Goal: Information Seeking & Learning: Learn about a topic

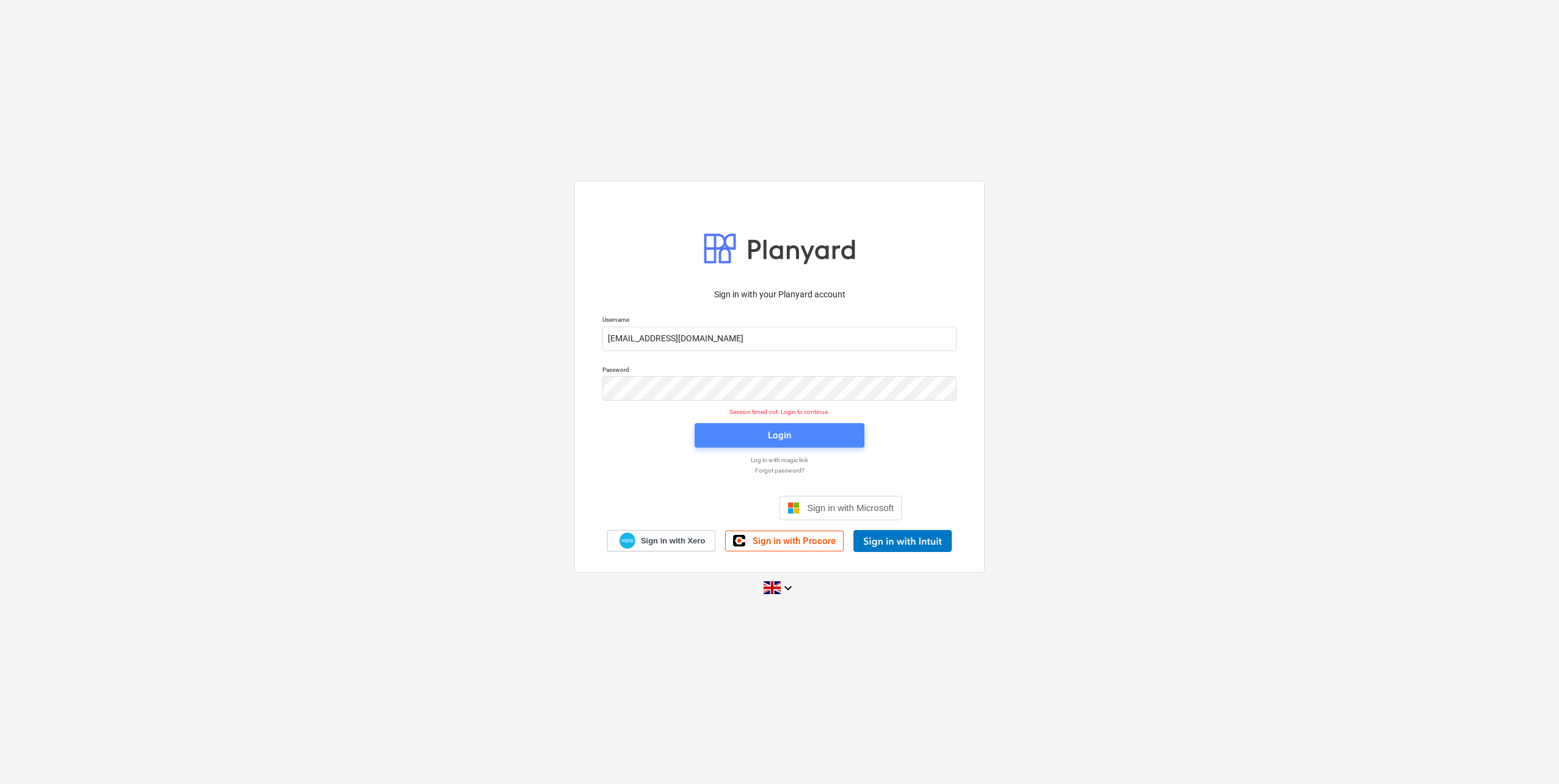
click at [778, 436] on div "Login" at bounding box center [780, 435] width 23 height 16
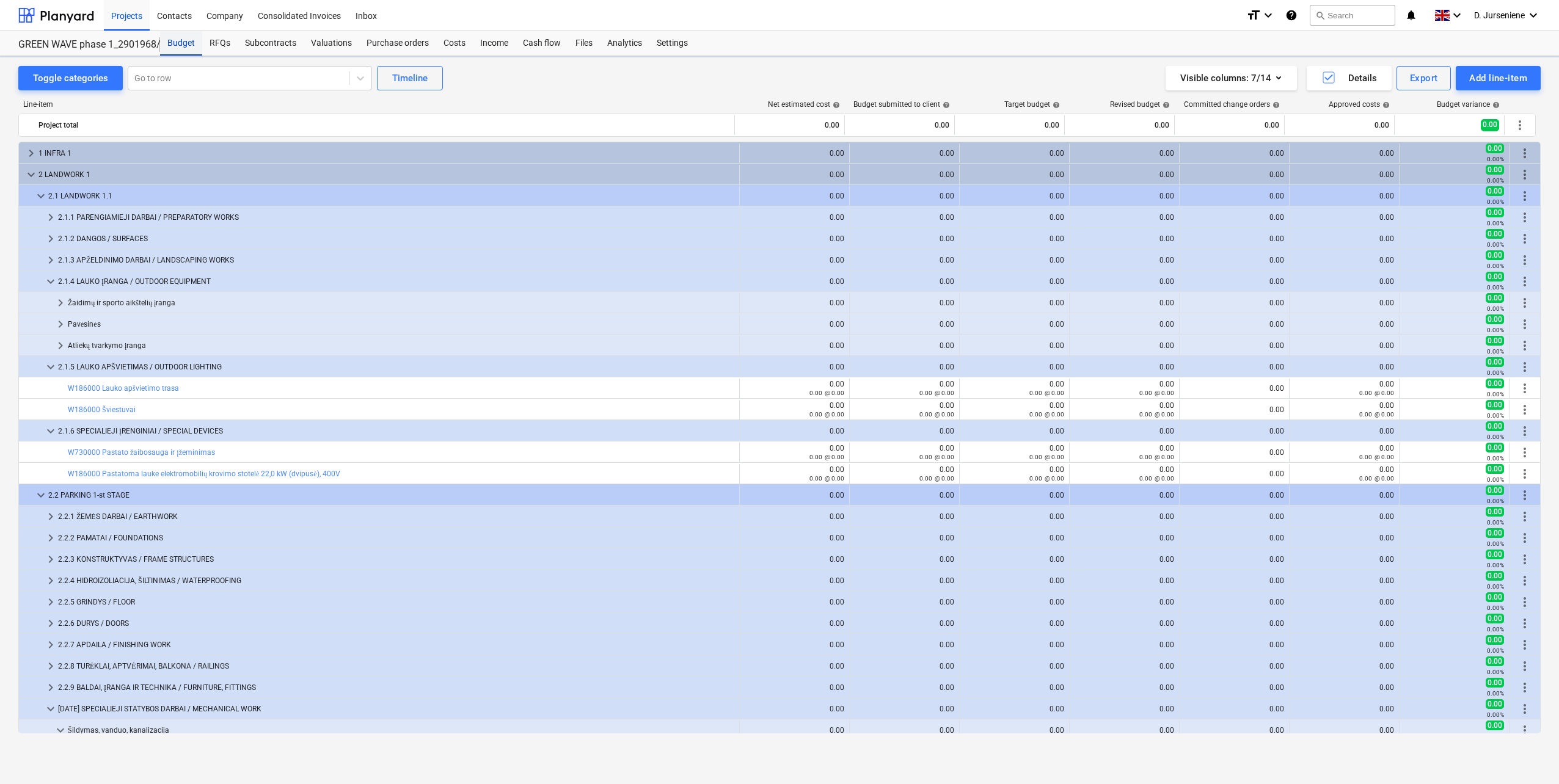
scroll to position [61, 0]
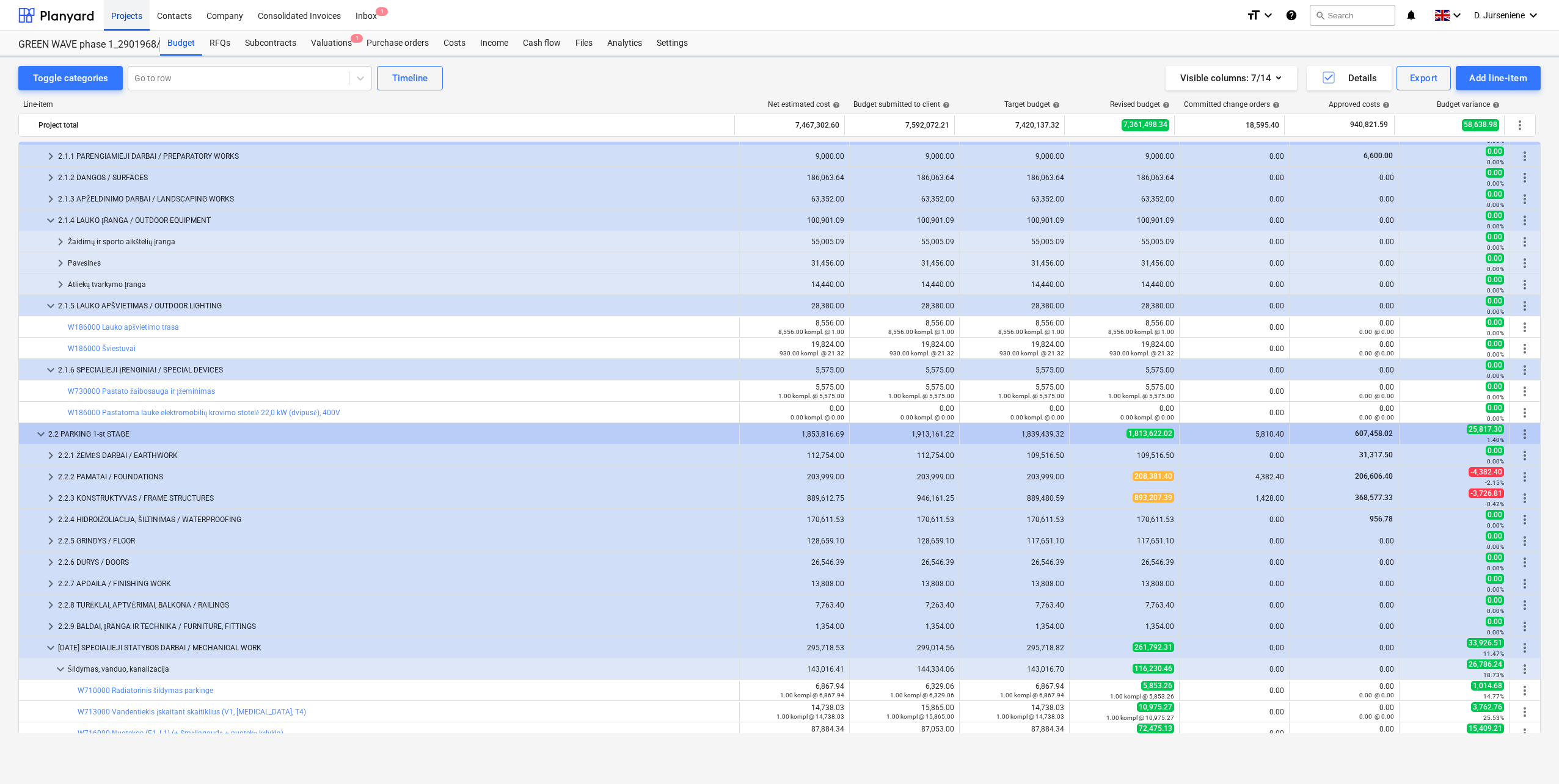
click at [119, 14] on div "Projects" at bounding box center [127, 15] width 46 height 31
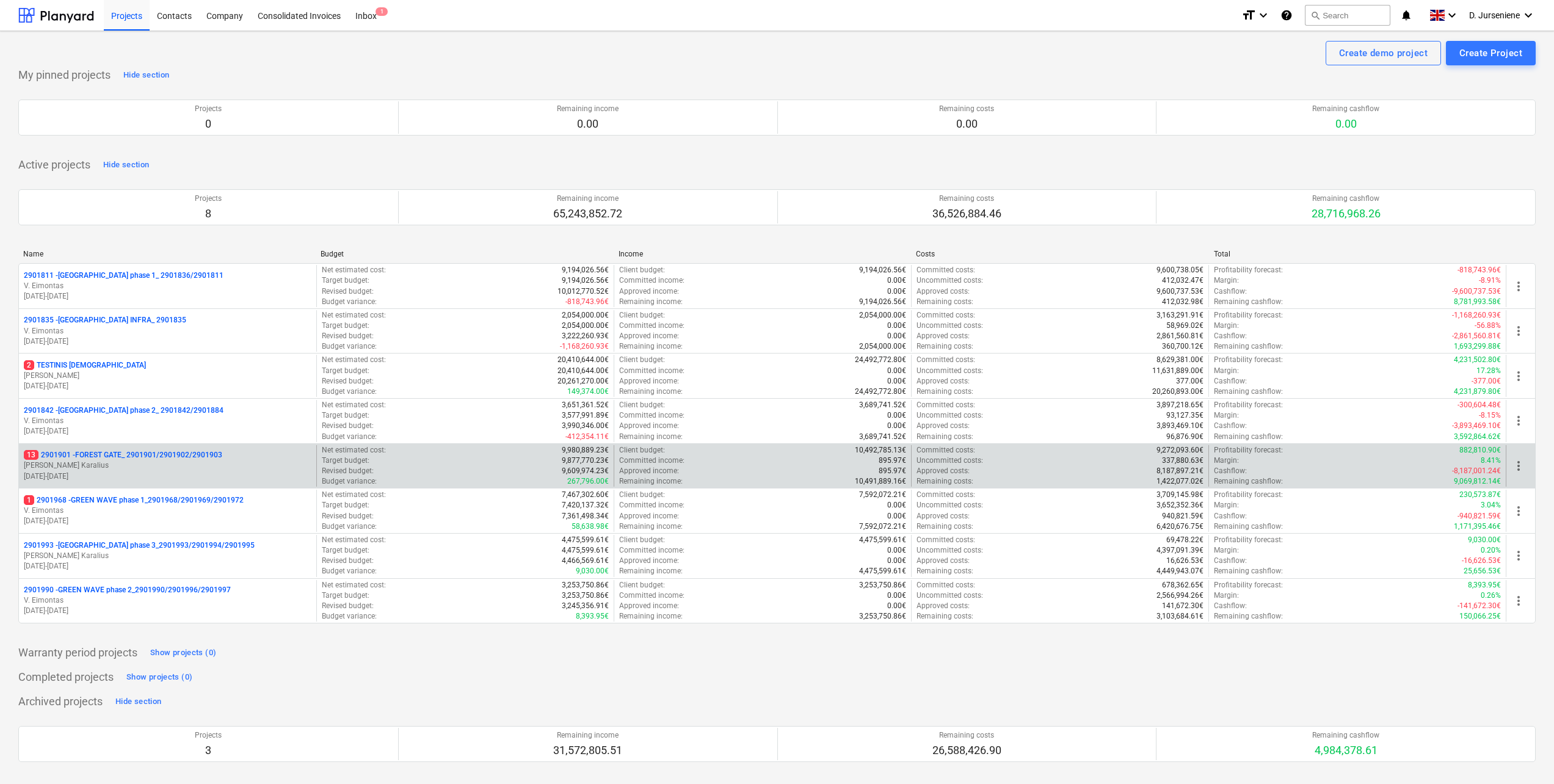
click at [124, 460] on p "13 2901901 - FOREST GATE_ 2901901/2901902/2901903" at bounding box center [123, 455] width 198 height 10
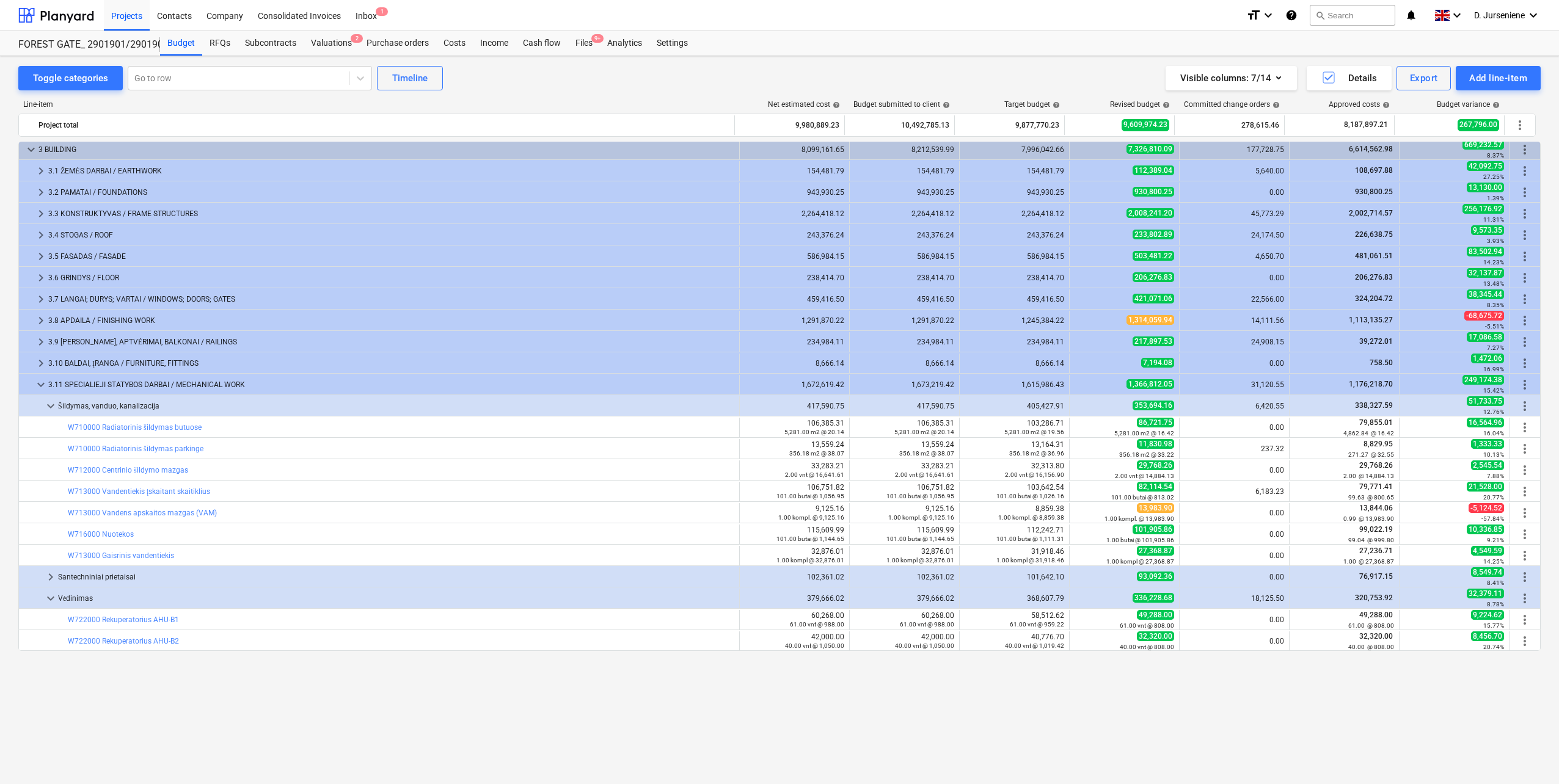
scroll to position [95, 0]
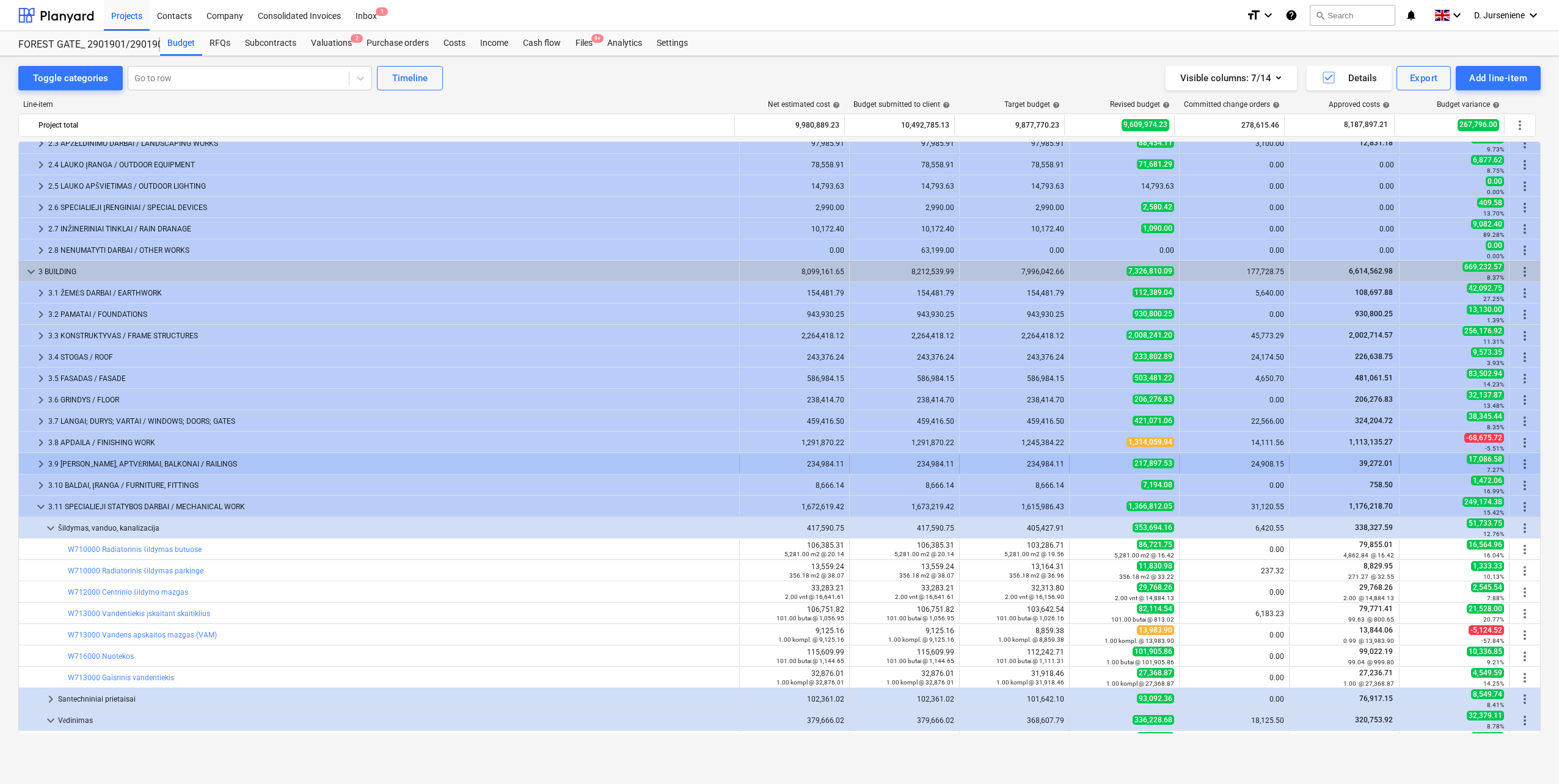
click at [136, 462] on div "3.9 [PERSON_NAME], APTVĖRIMAI, BALKONAI / RAILINGS" at bounding box center [391, 464] width 686 height 20
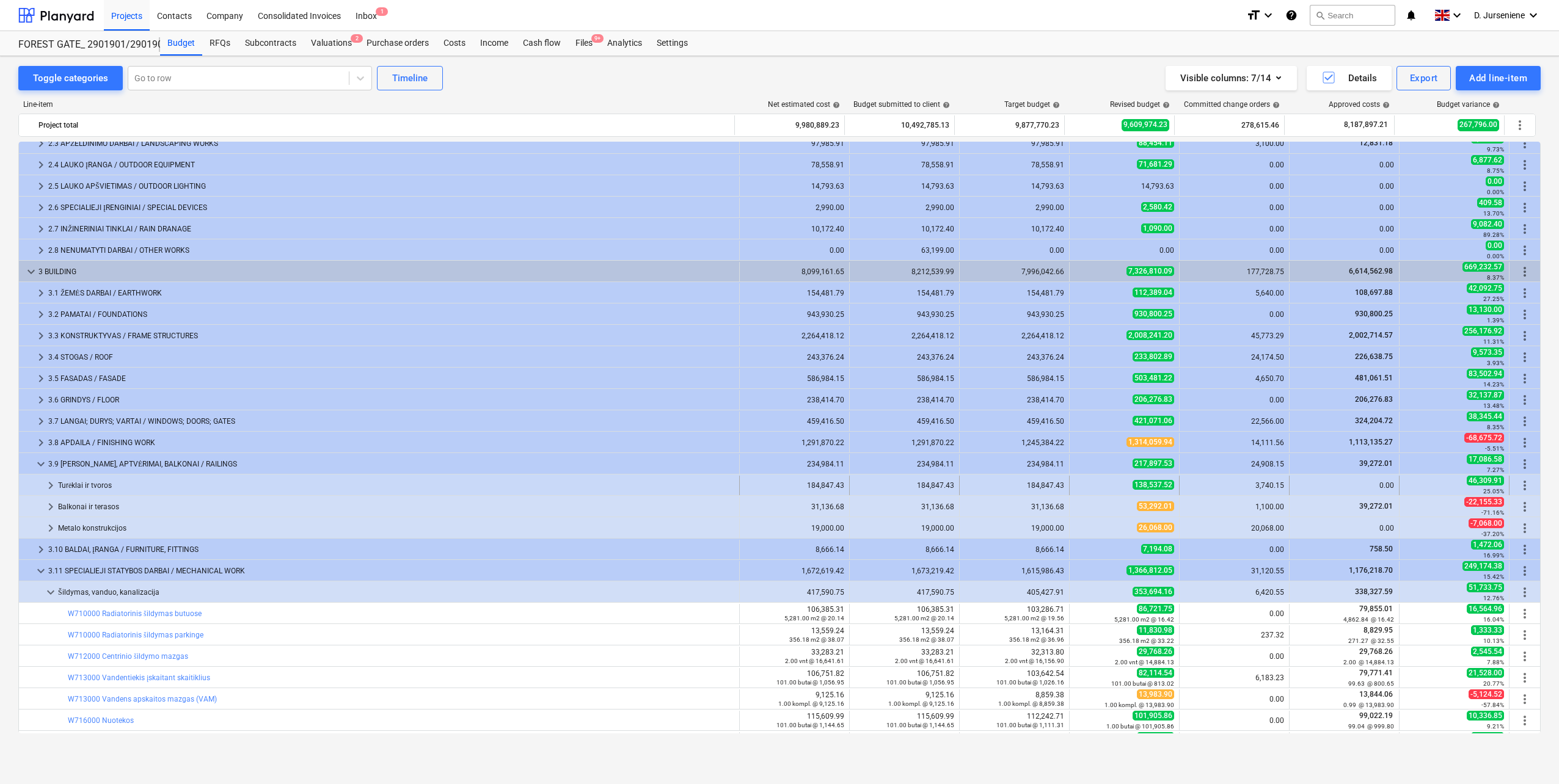
click at [108, 475] on div "keyboard_arrow_right Turėklai ir tvoros 184,847.43 184,847.43 184,847.43 138,53…" at bounding box center [779, 485] width 1521 height 21
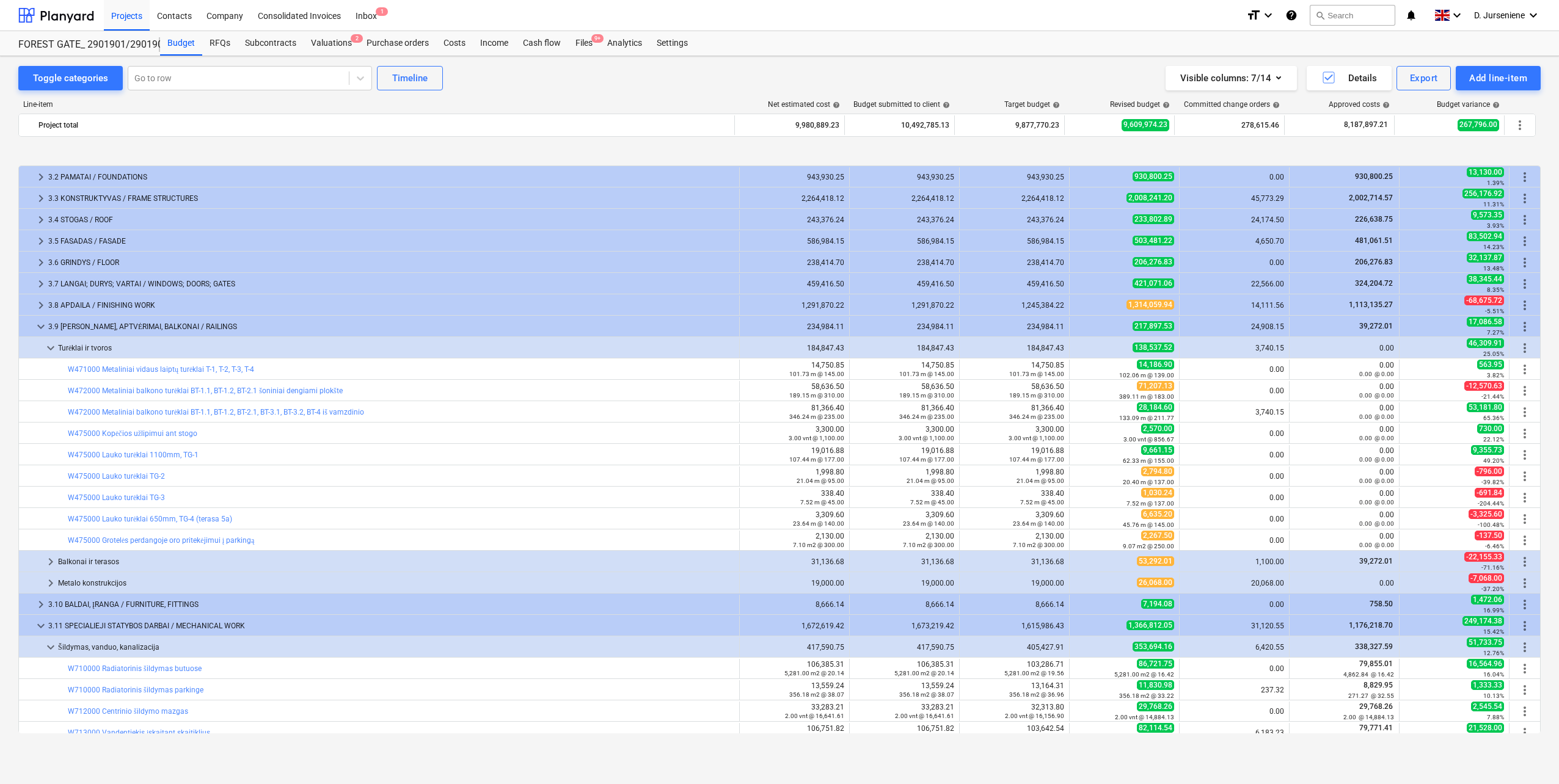
scroll to position [279, 0]
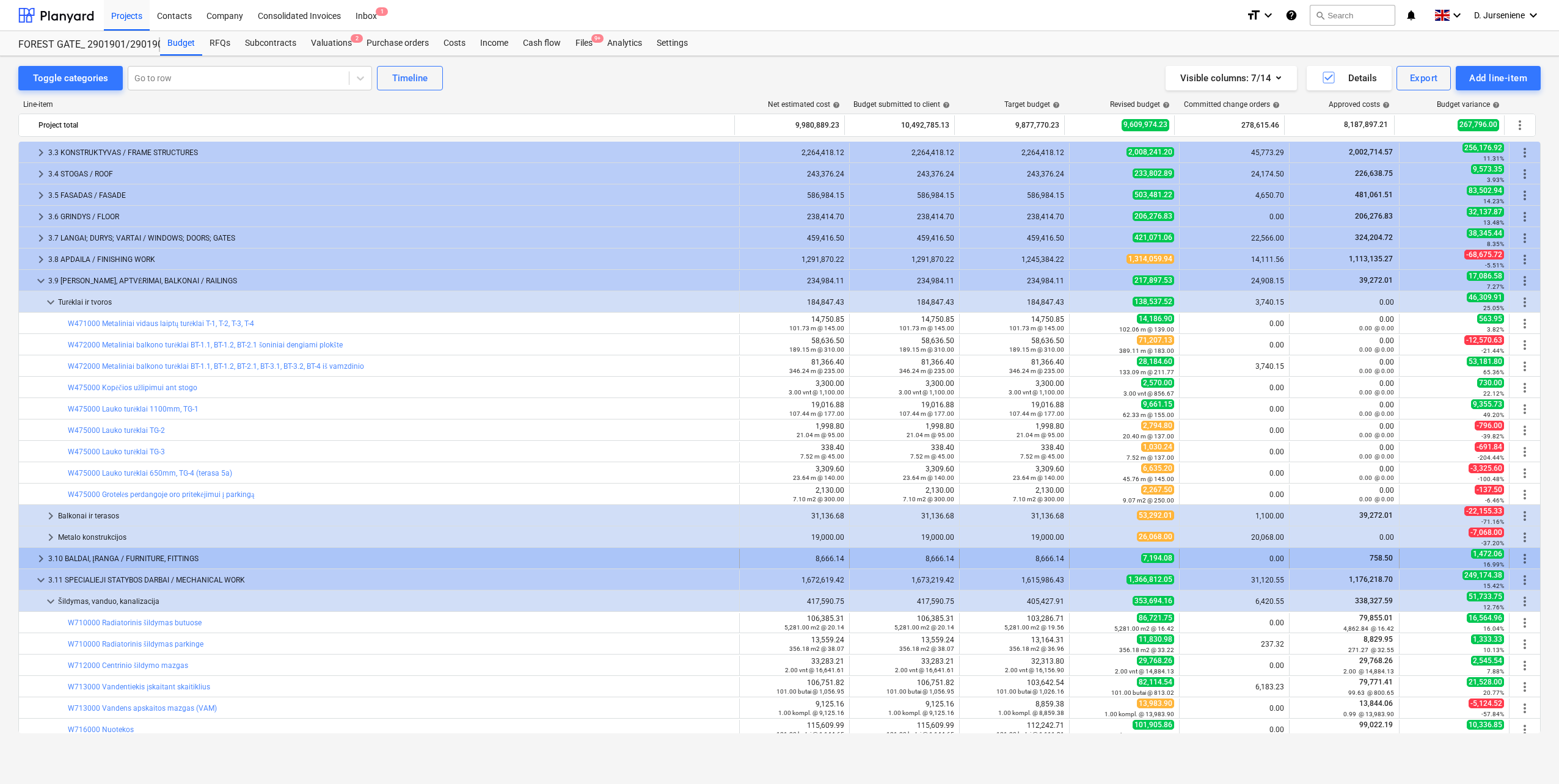
click at [114, 558] on div "3.10 BALDAI, ĮRANGA / FURNITURE, FITTINGS" at bounding box center [391, 558] width 686 height 20
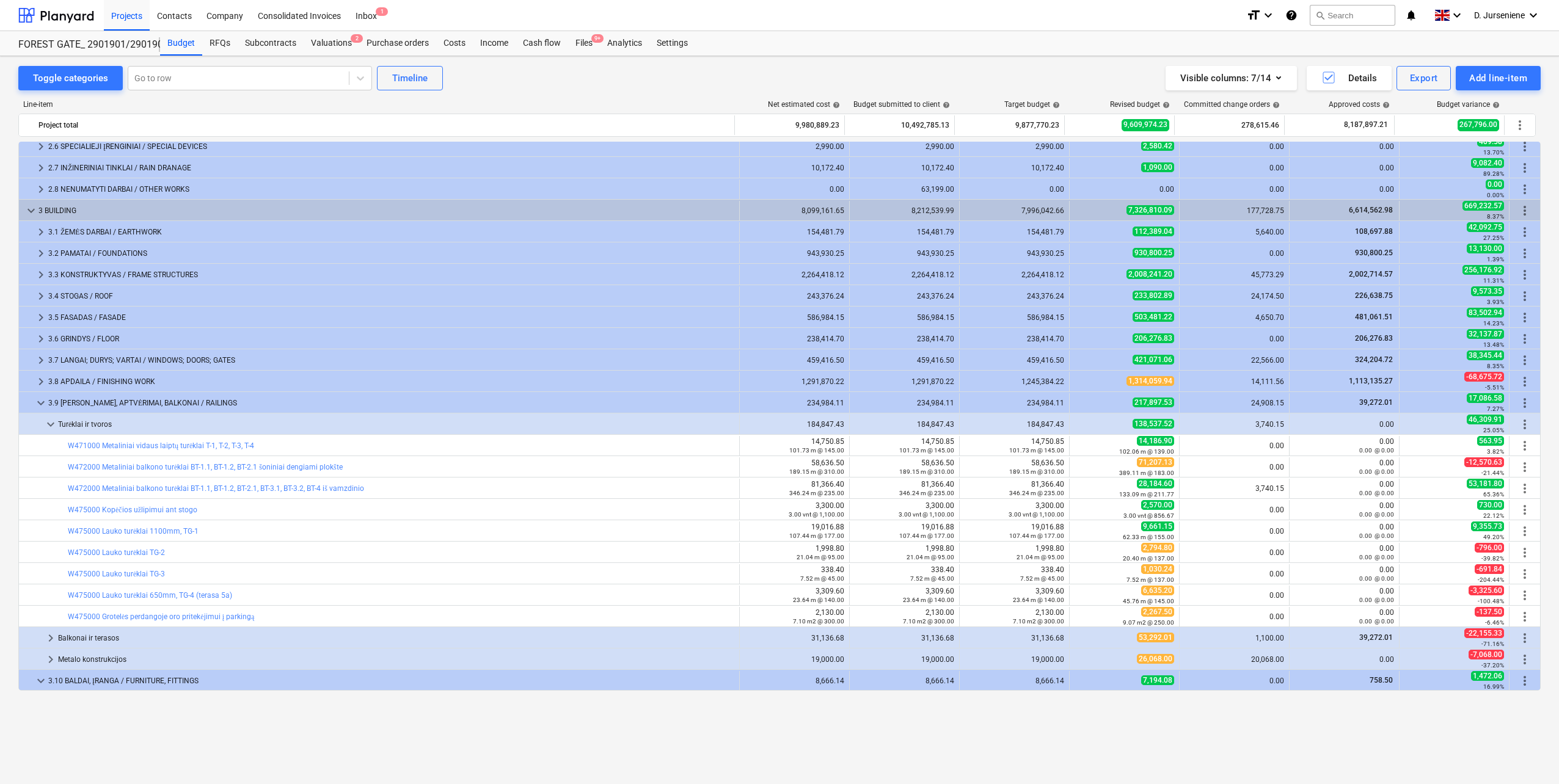
scroll to position [34, 0]
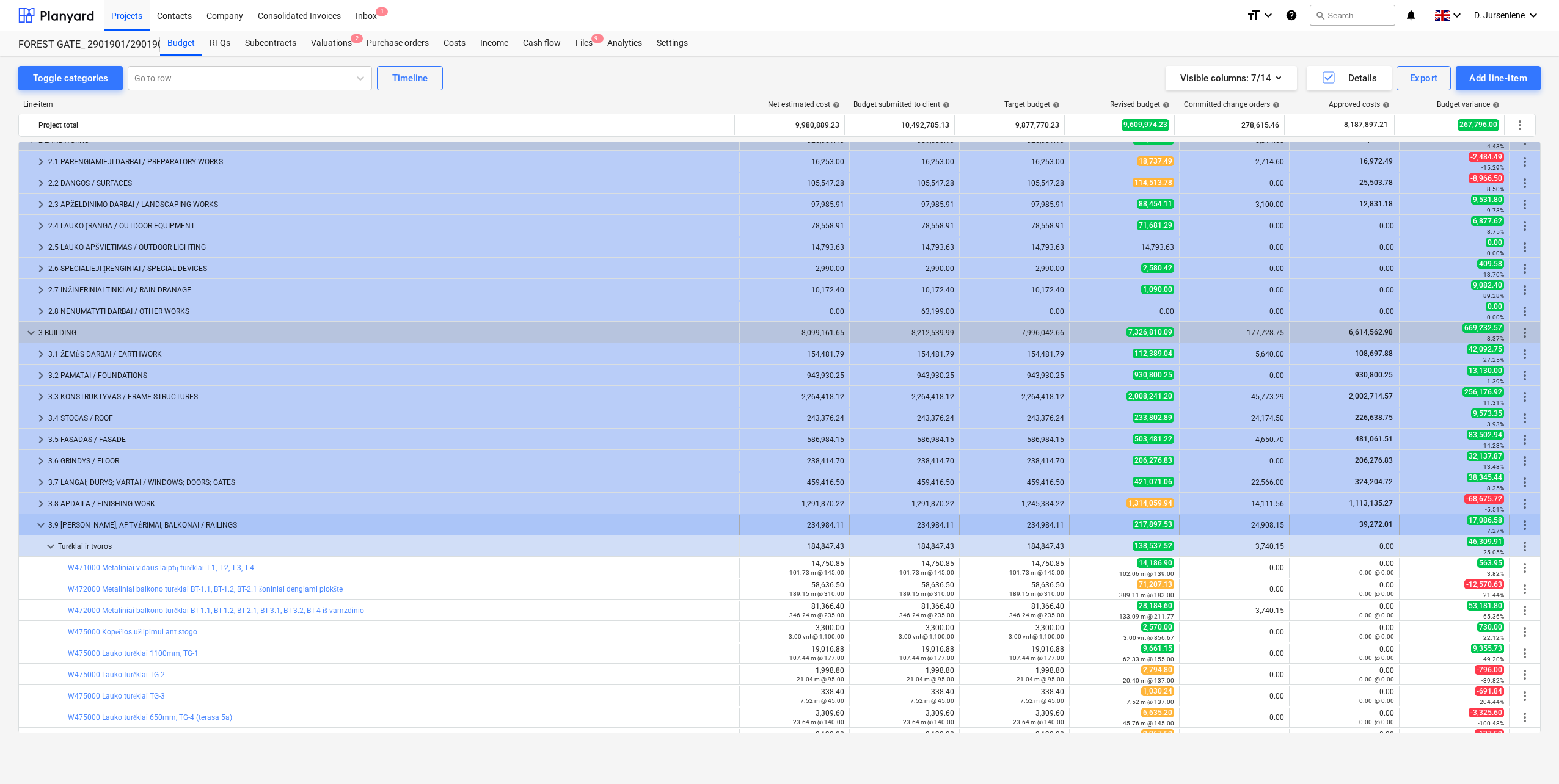
click at [82, 526] on div "3.9 [PERSON_NAME], APTVĖRIMAI, BALKONAI / RAILINGS" at bounding box center [391, 525] width 686 height 20
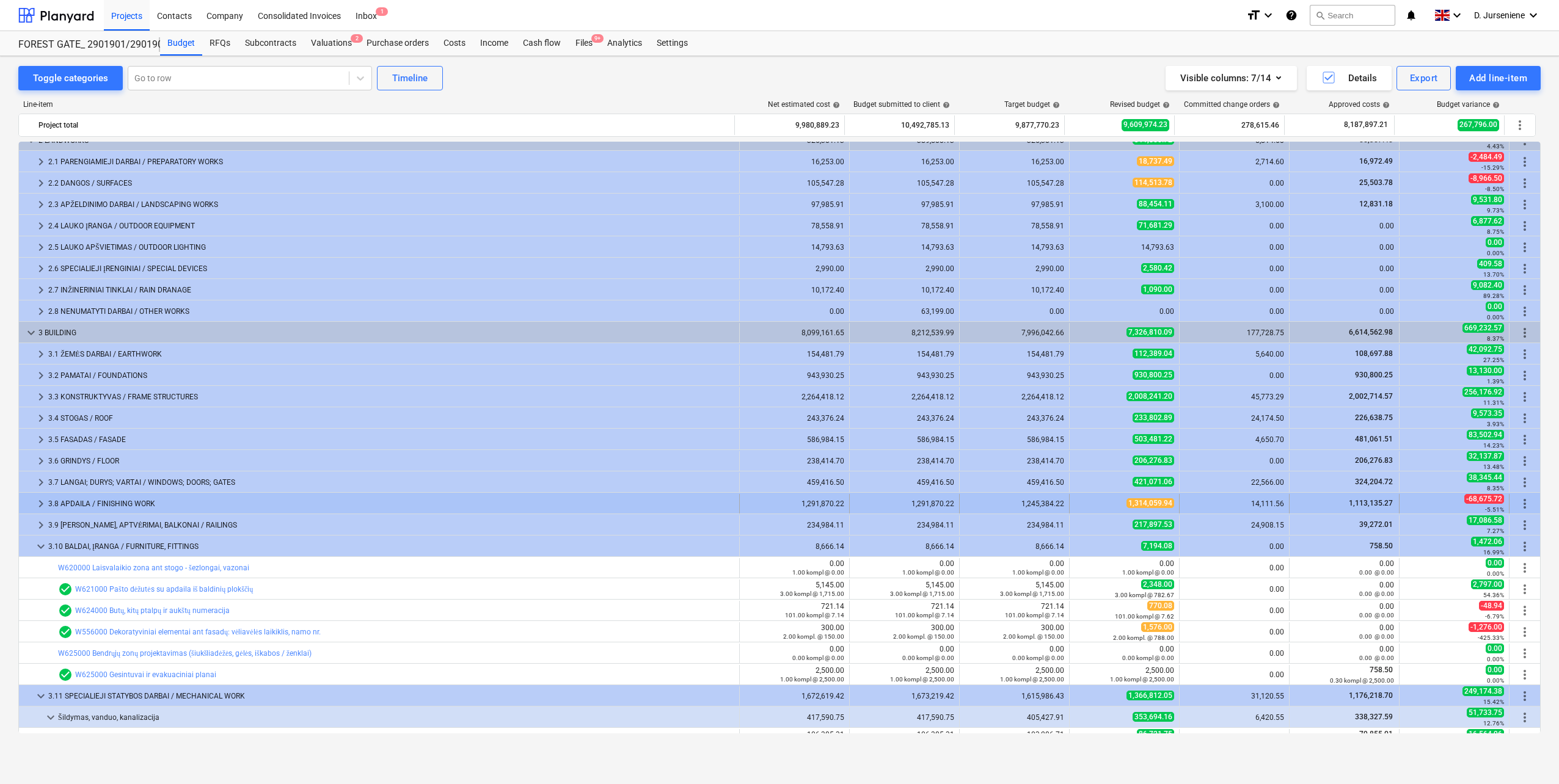
click at [81, 500] on div "3.8 APDAILA / FINISHING WORK" at bounding box center [391, 504] width 686 height 20
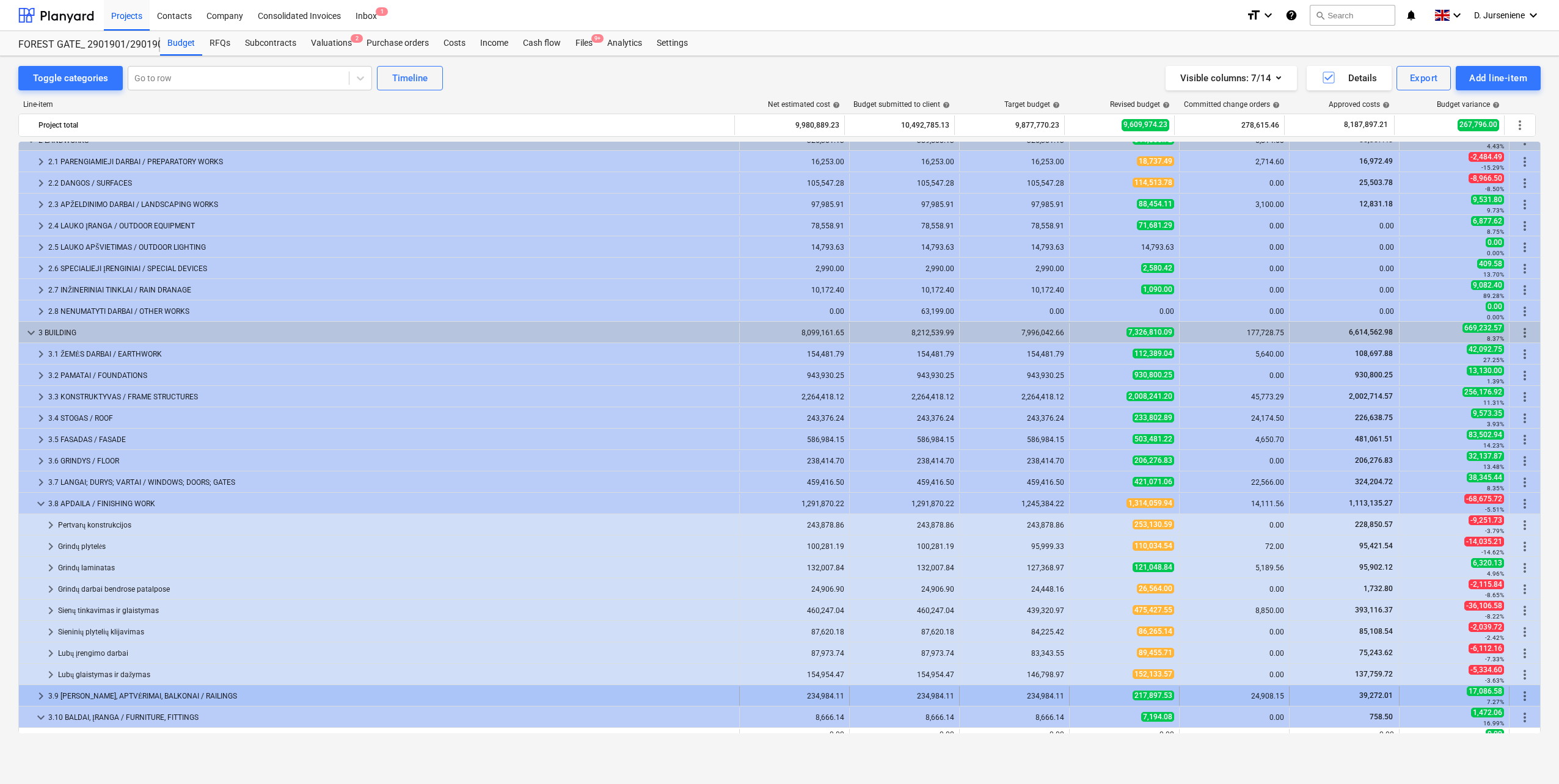
click at [91, 696] on div "3.9 [PERSON_NAME], APTVĖRIMAI, BALKONAI / RAILINGS" at bounding box center [391, 696] width 686 height 20
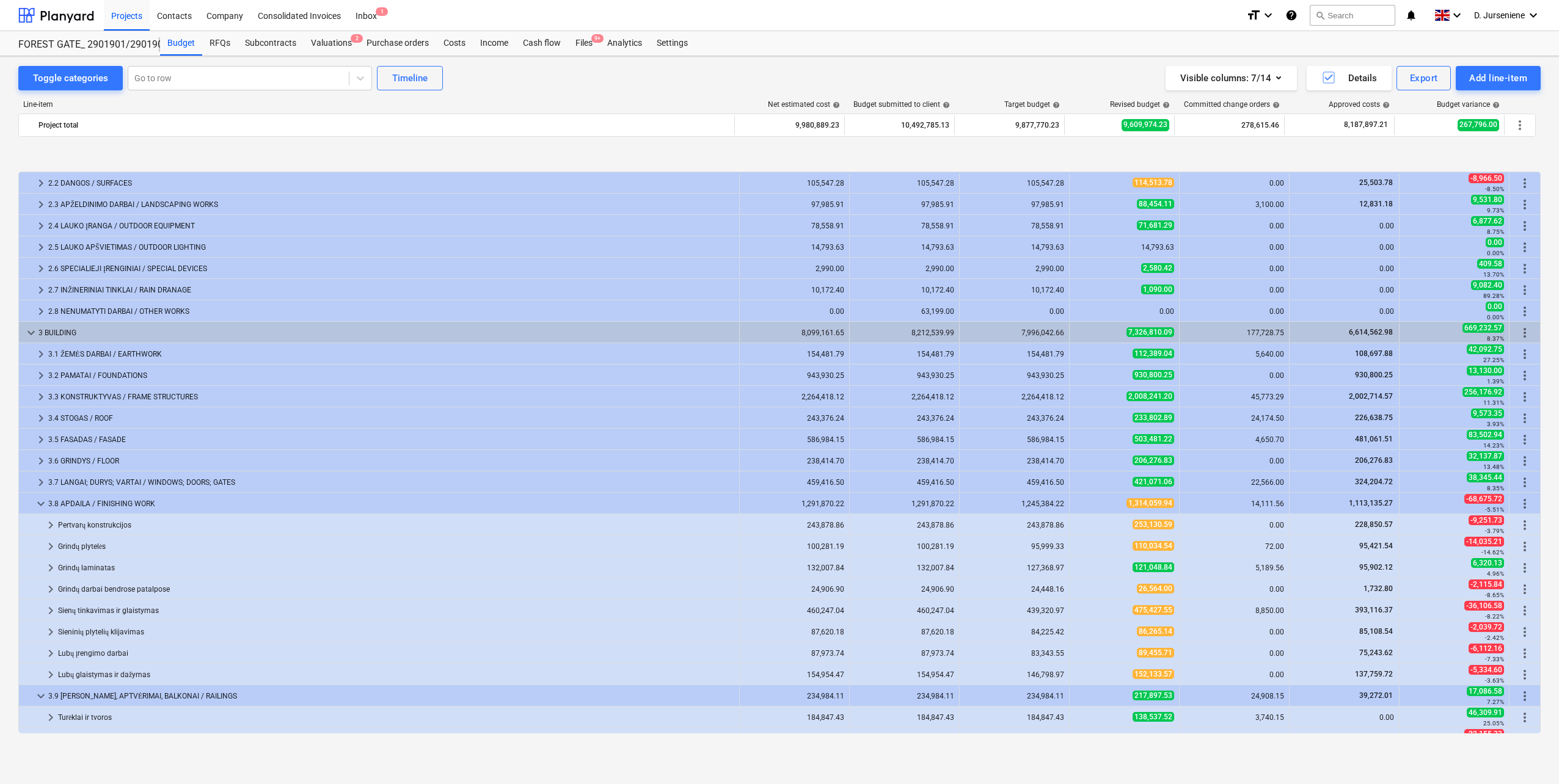
scroll to position [95, 0]
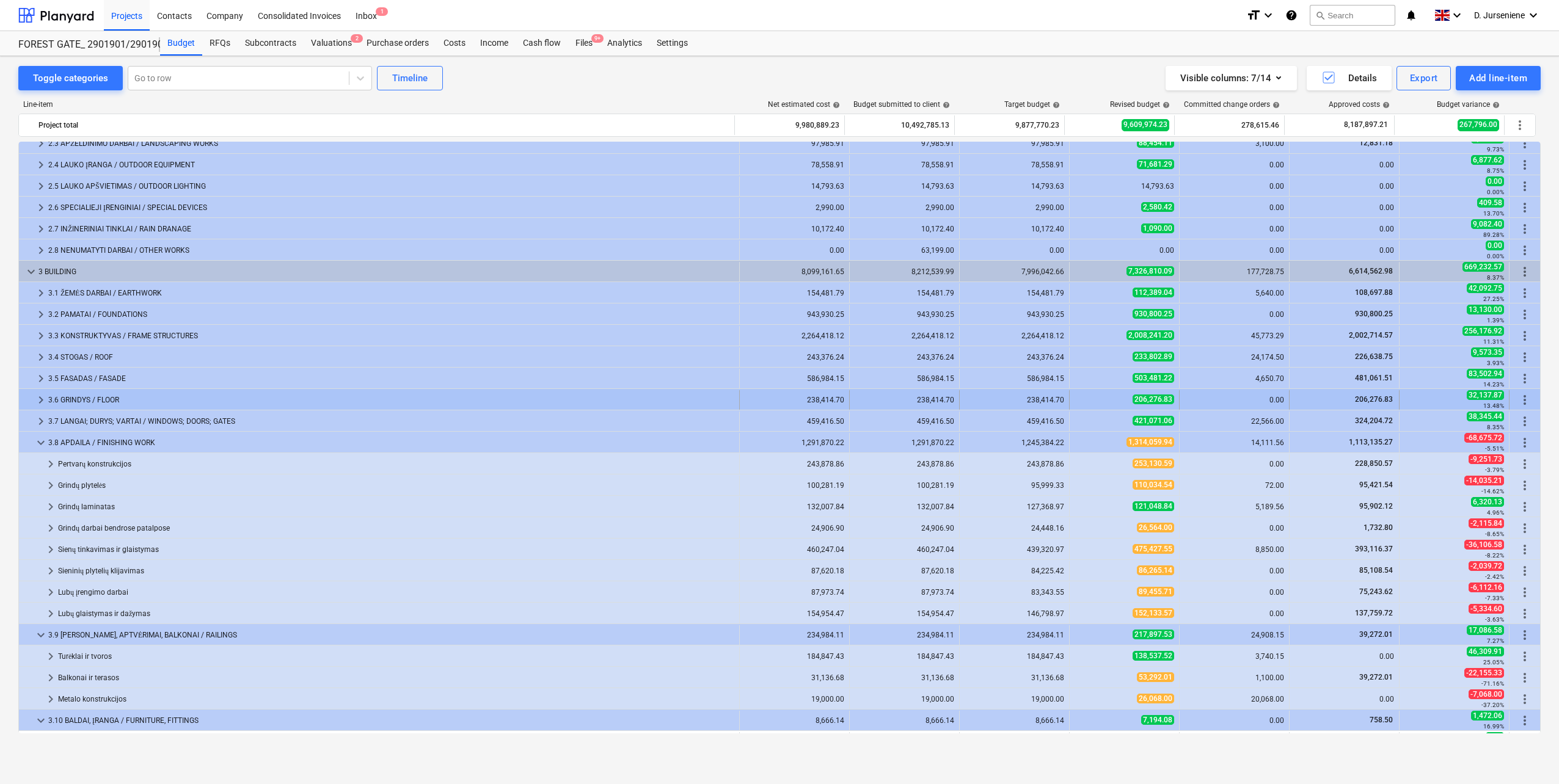
click at [102, 395] on div "3.6 GRINDYS / FLOOR" at bounding box center [391, 400] width 686 height 20
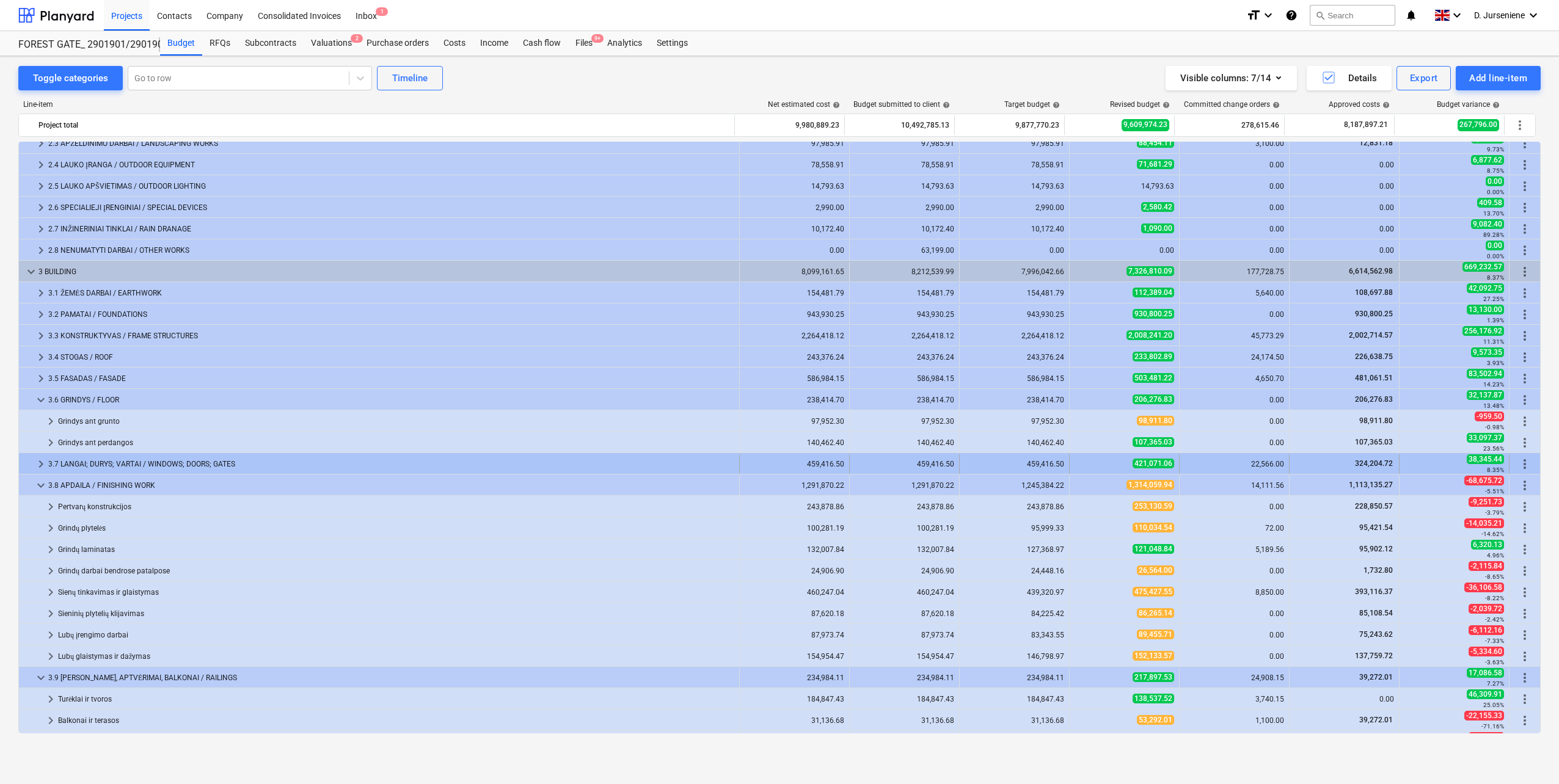
click at [100, 459] on div "3.7 LANGAI; DURYS; VARTAI / WINDOWS; DOORS; GATES" at bounding box center [391, 464] width 686 height 20
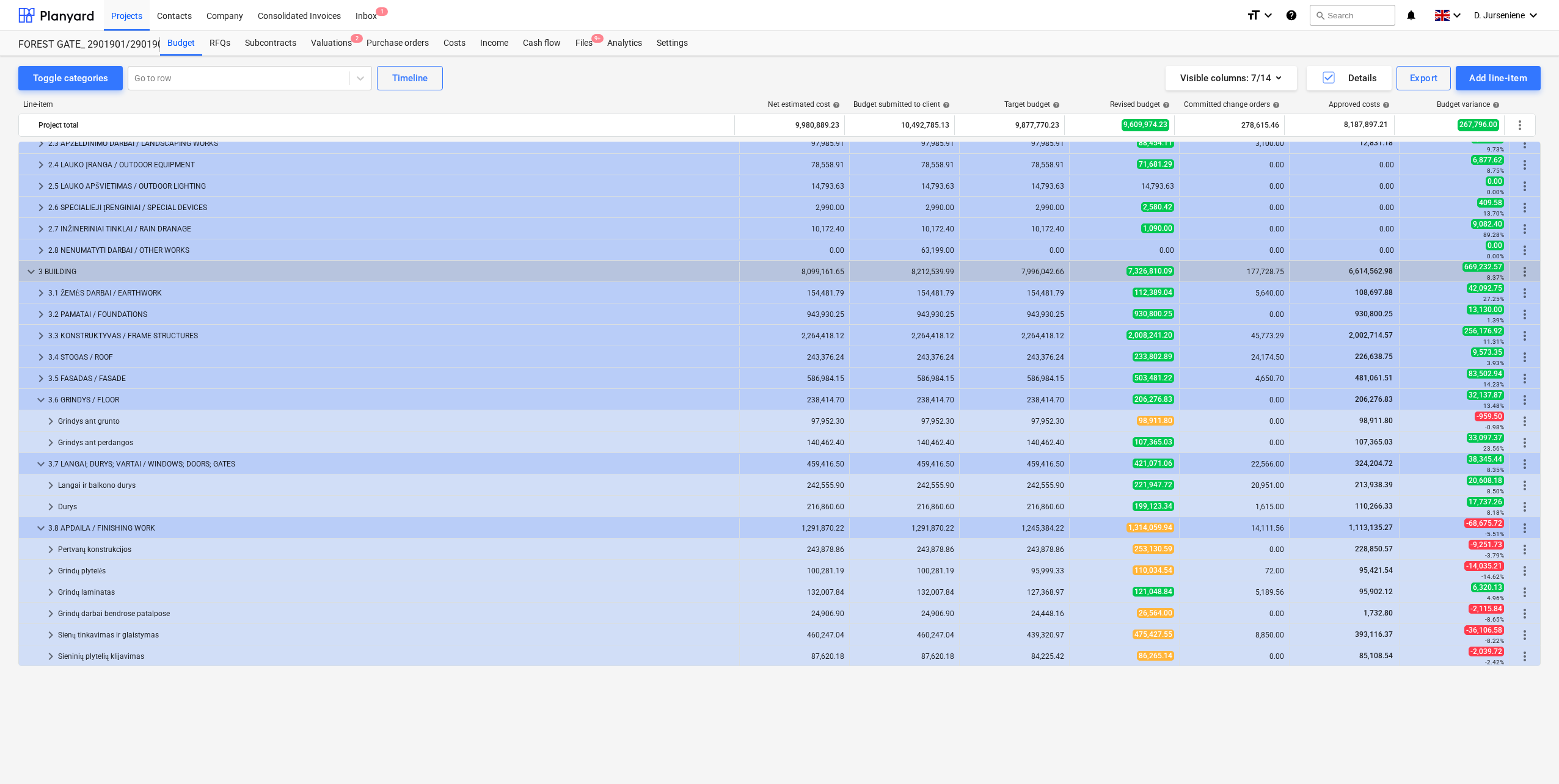
scroll to position [0, 0]
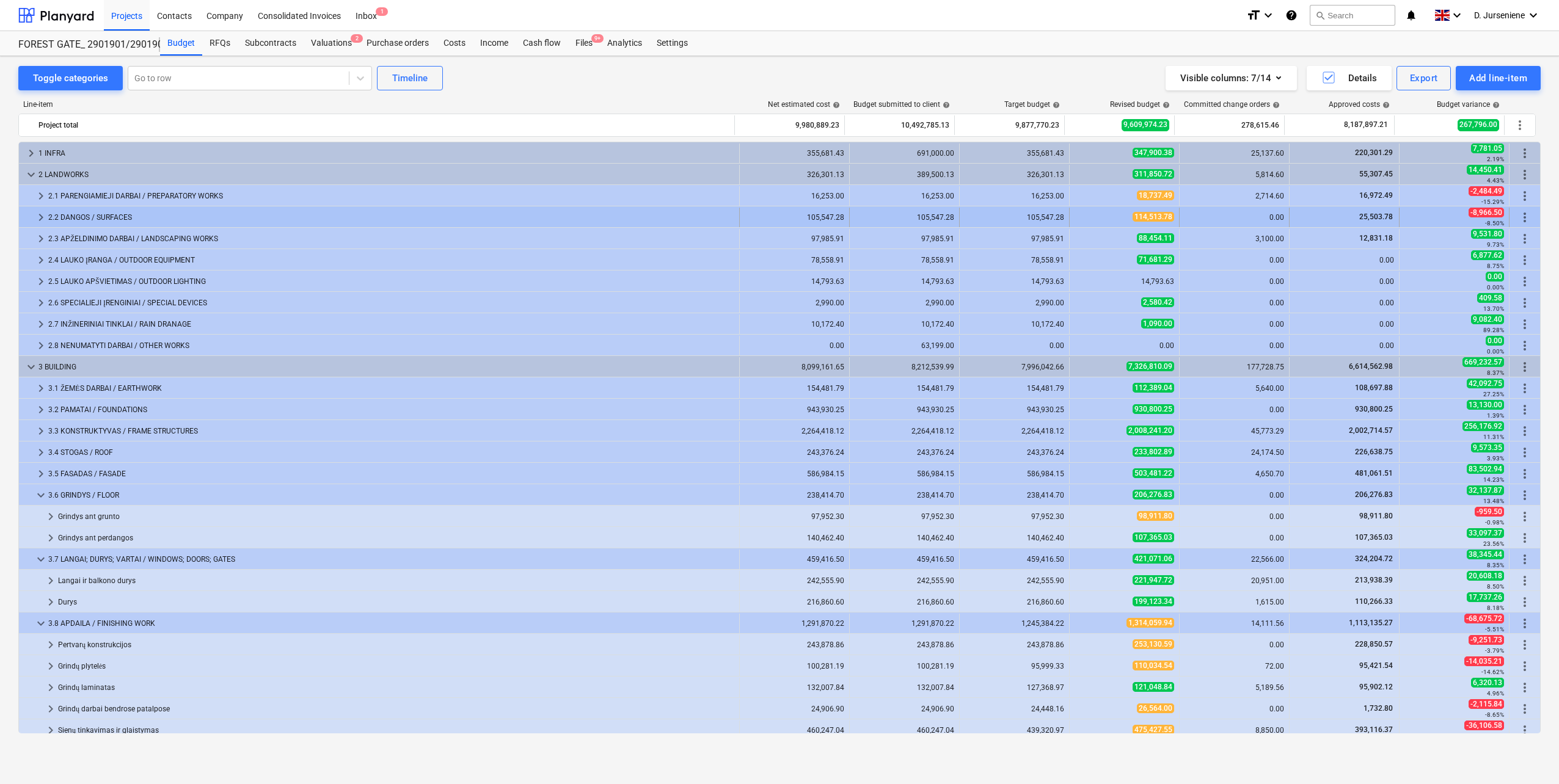
click at [170, 211] on div "2.2 DANGOS / SURFACES" at bounding box center [391, 217] width 686 height 20
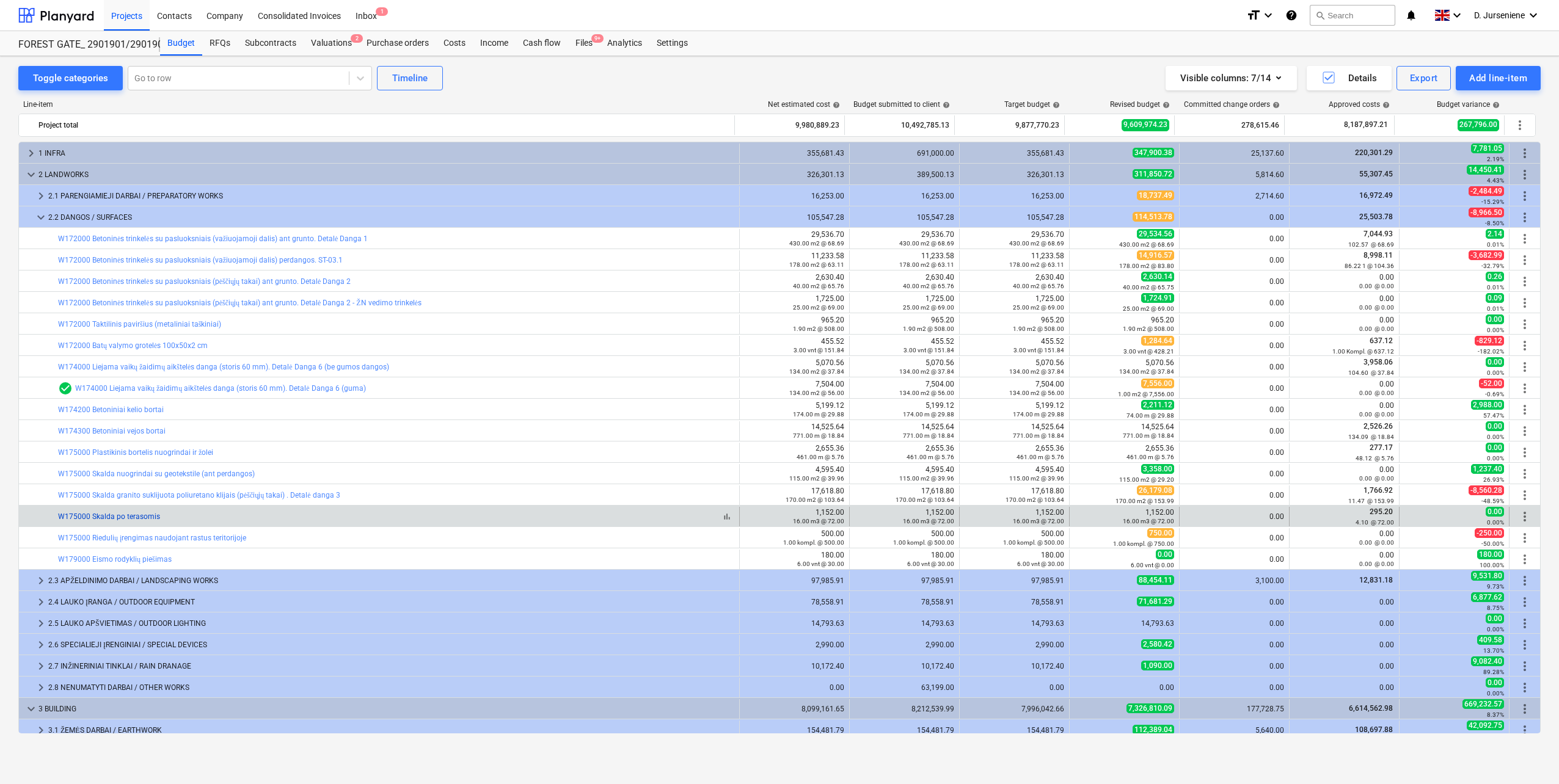
click at [144, 519] on link "W175000 Skalda po terasomis" at bounding box center [109, 516] width 102 height 8
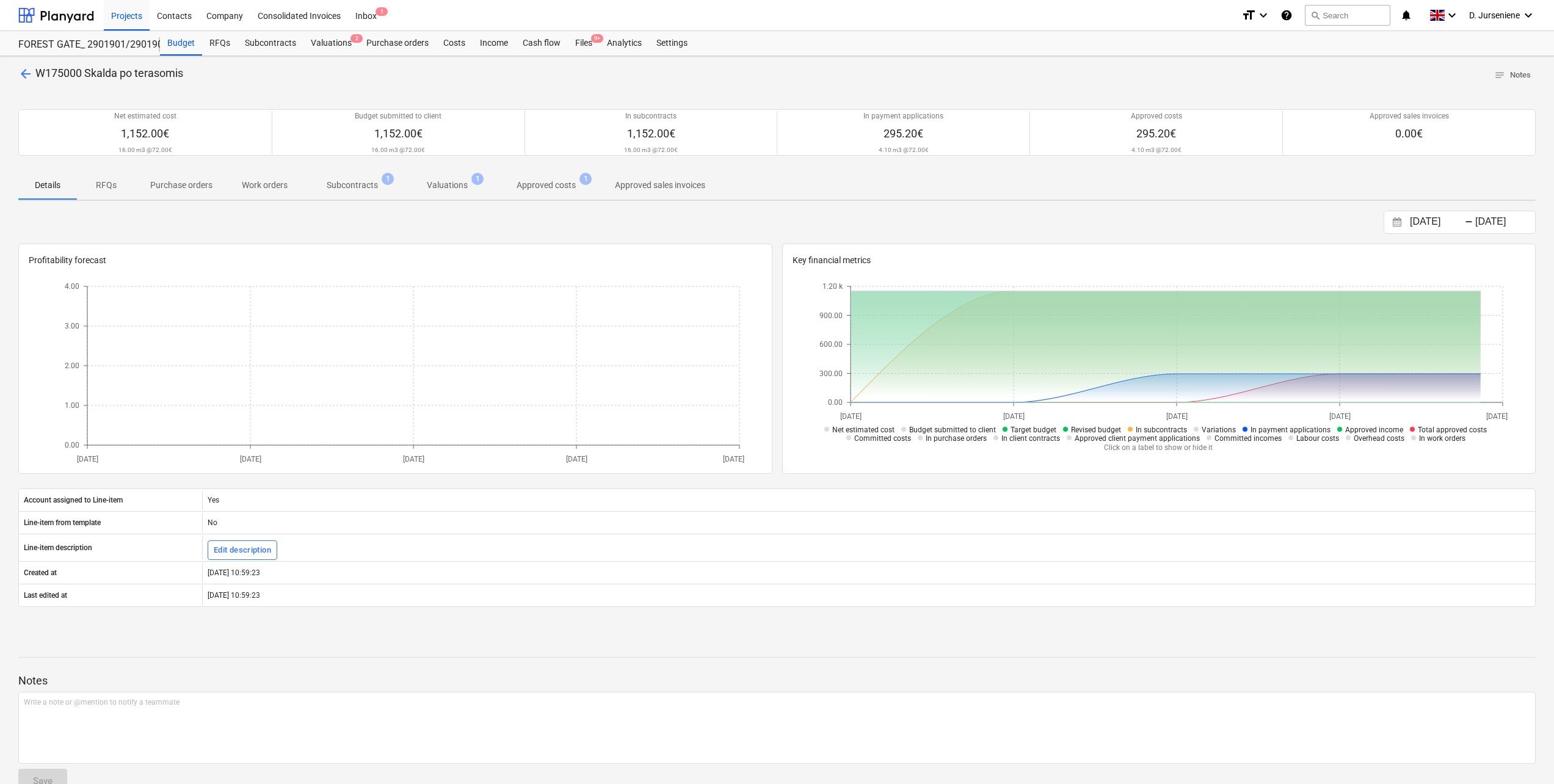
click at [358, 184] on p "Subcontracts" at bounding box center [352, 185] width 52 height 13
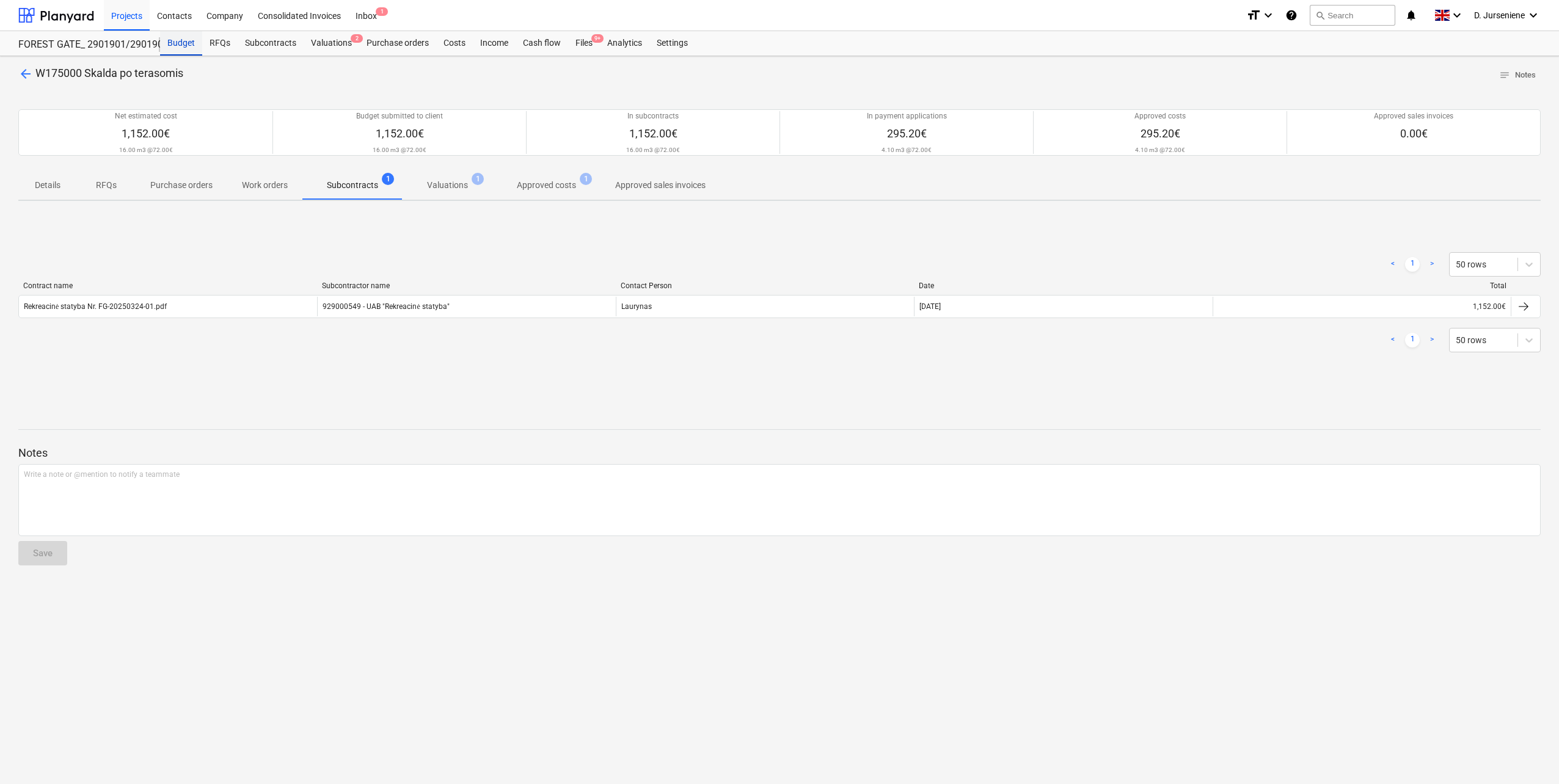
click at [185, 45] on div "Budget" at bounding box center [181, 43] width 42 height 24
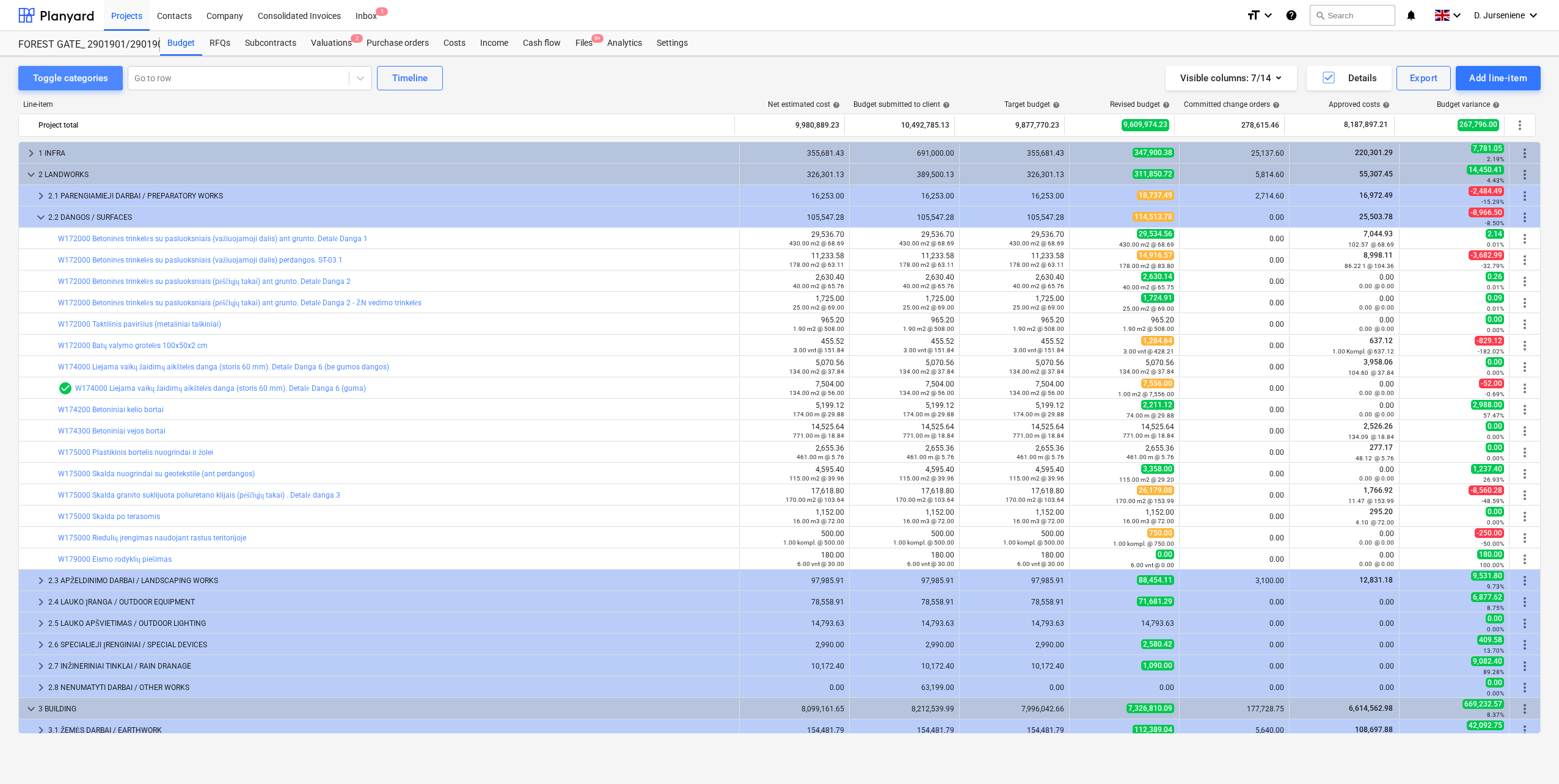
click at [61, 76] on div "Toggle categories" at bounding box center [70, 78] width 75 height 16
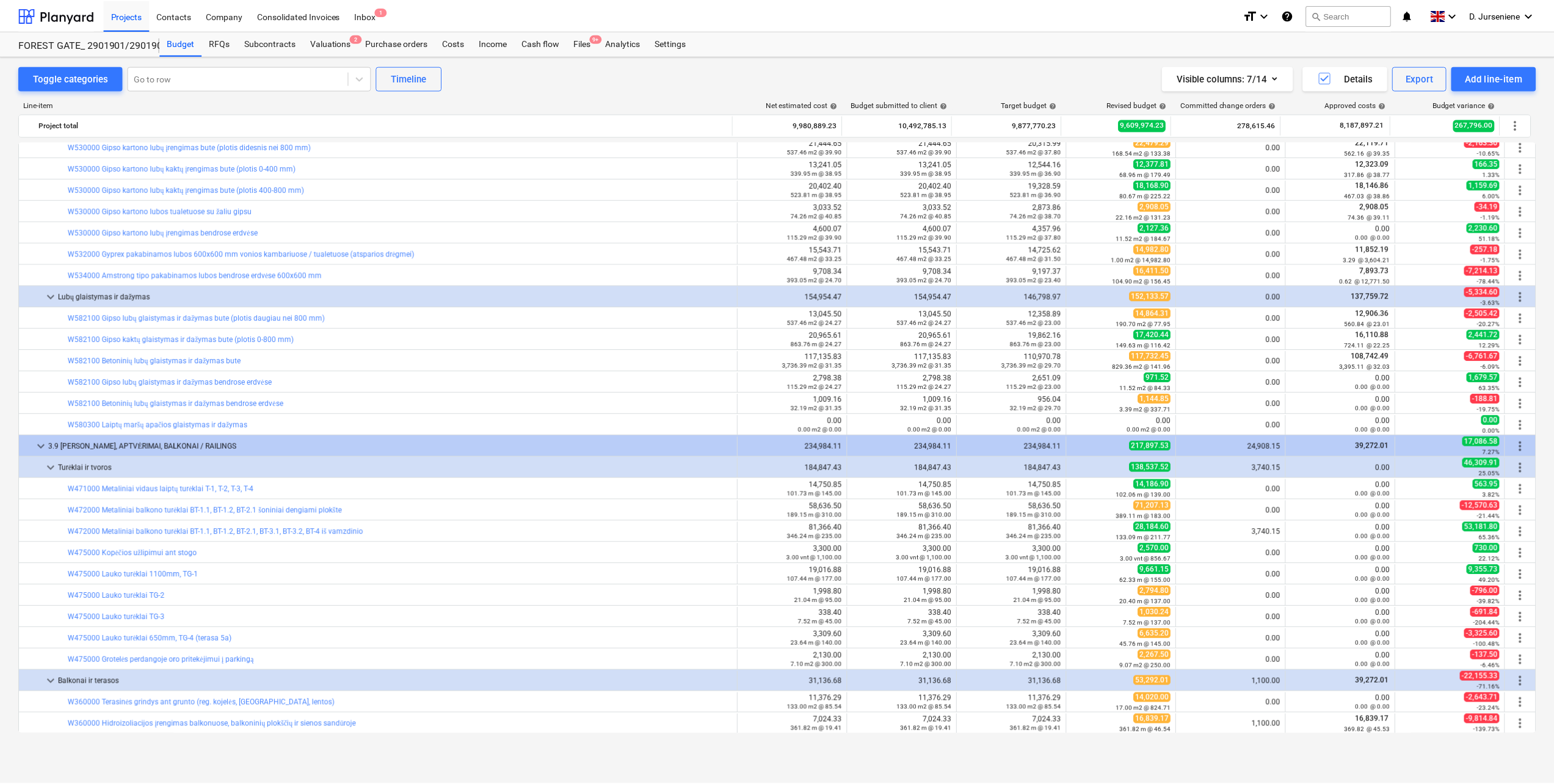
scroll to position [7631, 0]
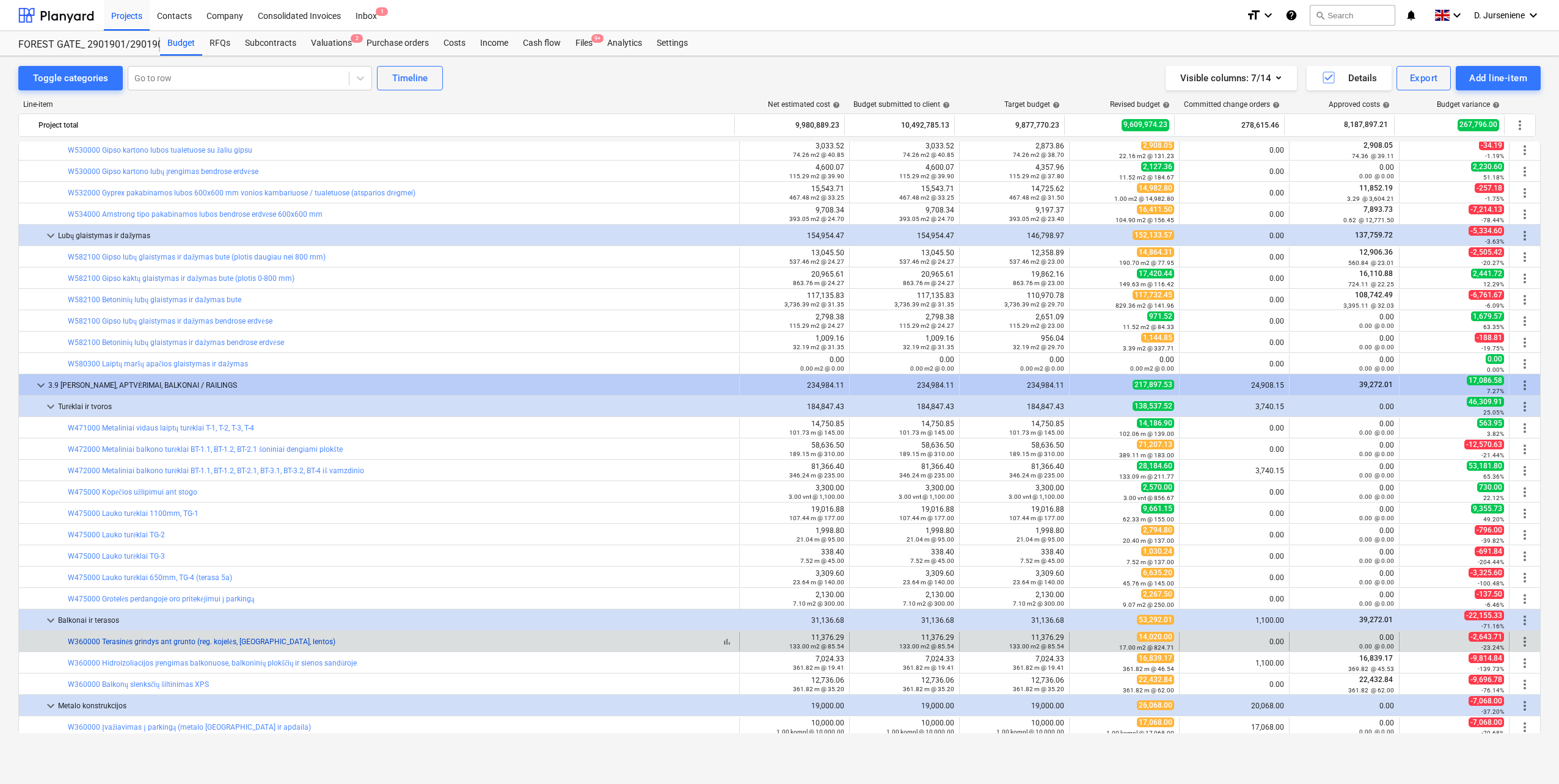
click at [212, 639] on link "W360000 Terasinės grindys ant grunto (reg. kojelės, karkasas, lentos)" at bounding box center [202, 641] width 268 height 8
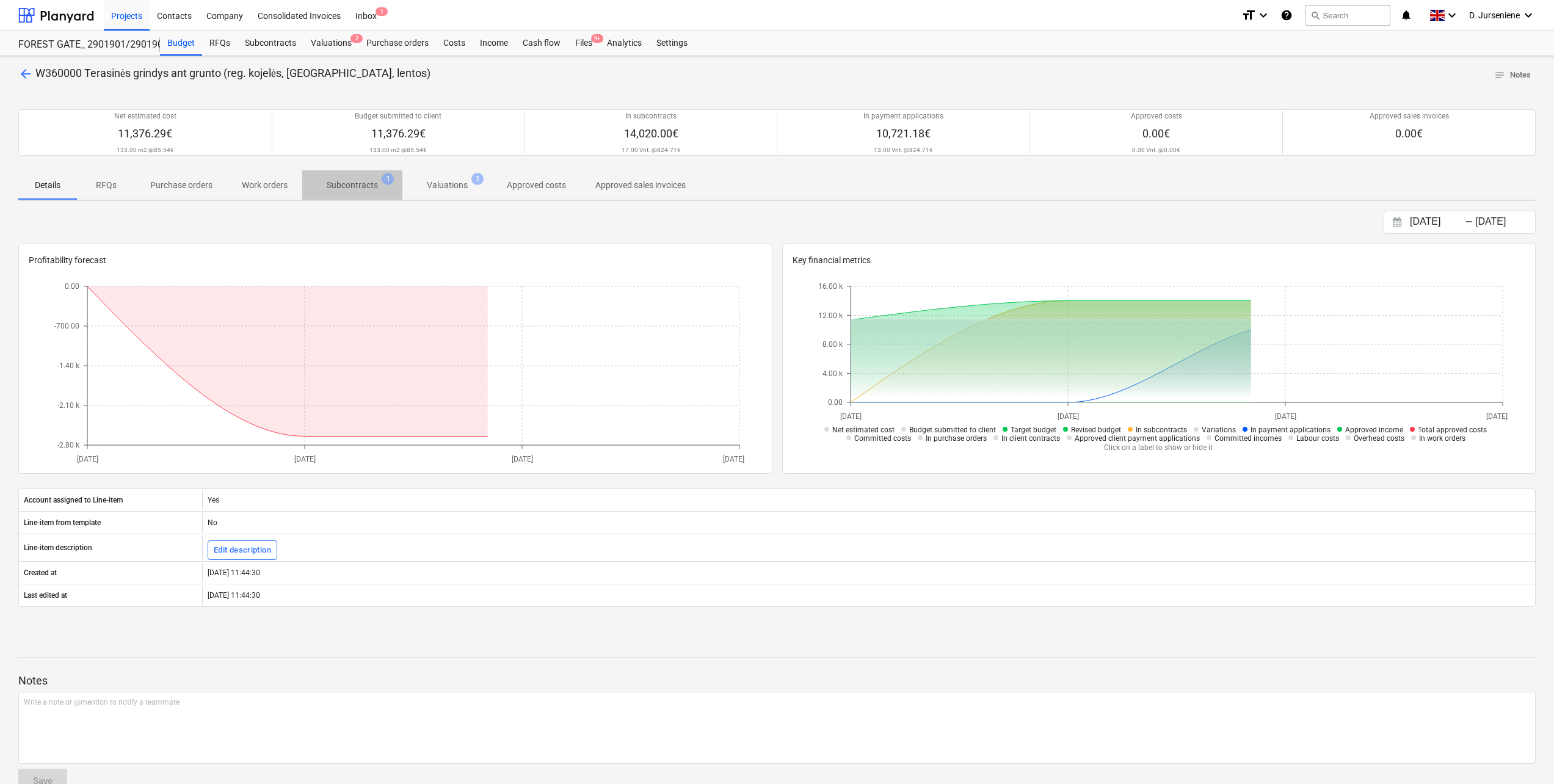
click at [368, 188] on p "Subcontracts" at bounding box center [352, 185] width 52 height 13
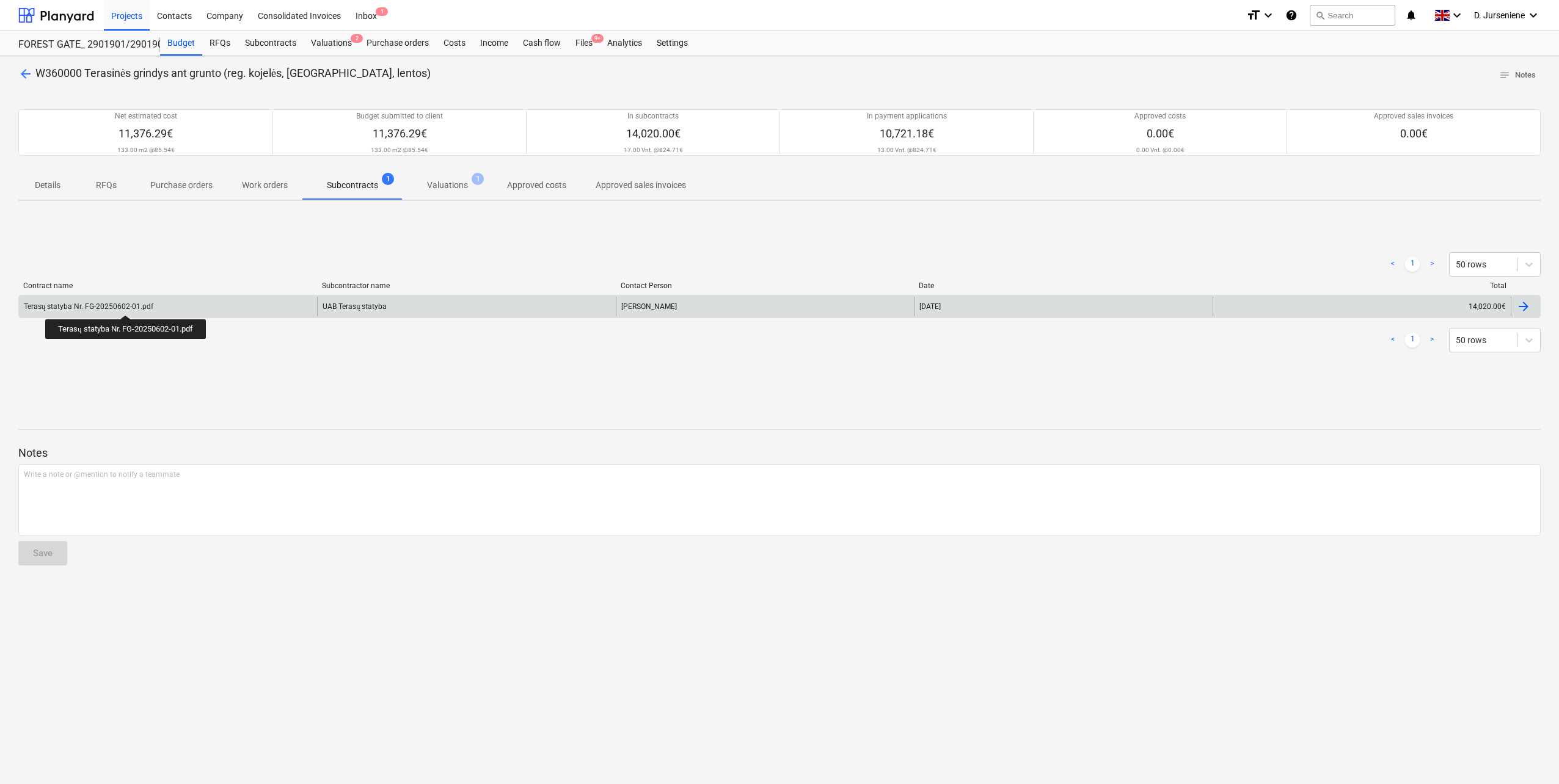
click at [127, 304] on div "Terasų statyba Nr. FG-20250602-01.pdf" at bounding box center [89, 307] width 129 height 9
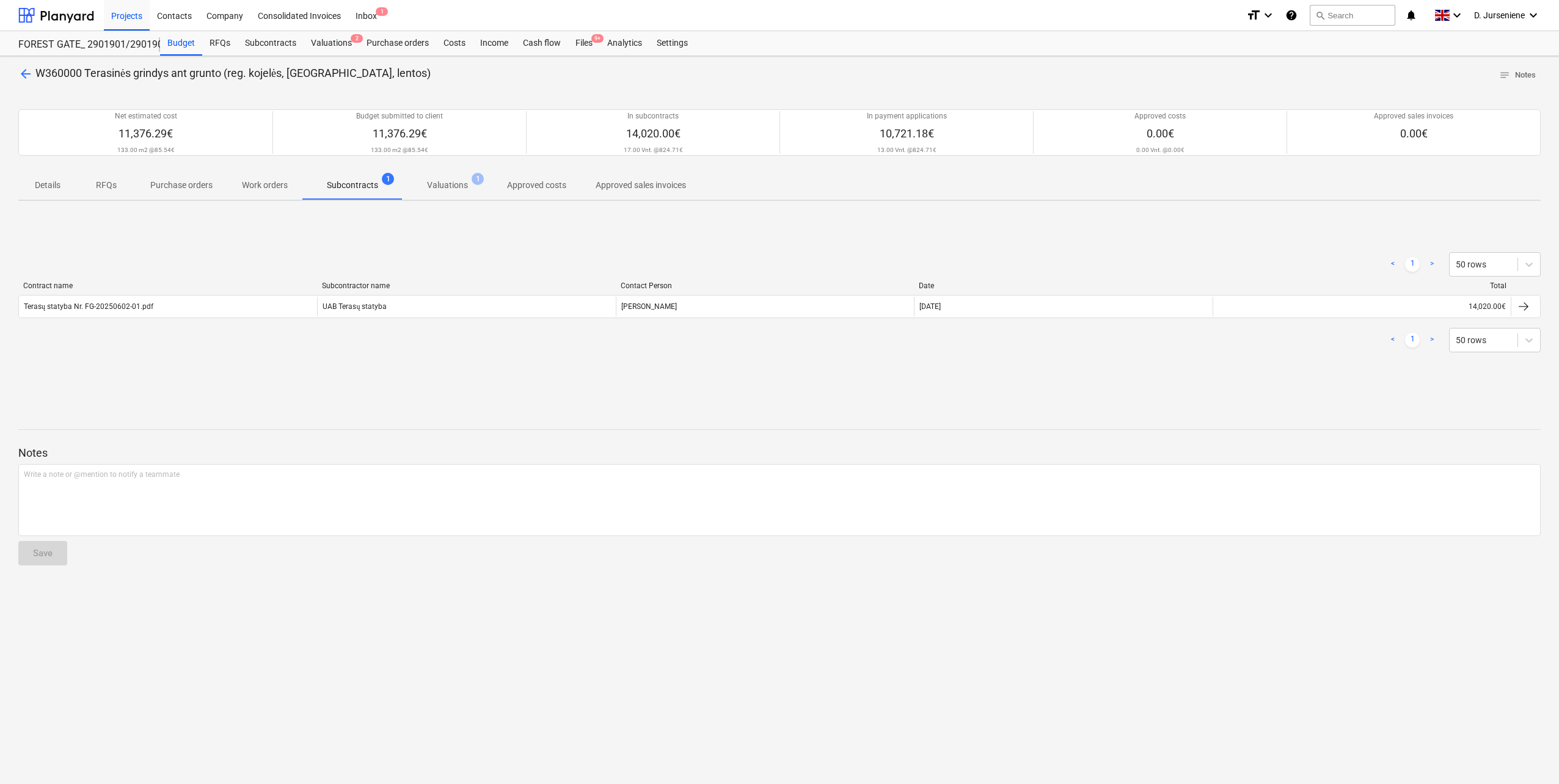
click at [450, 187] on p "Valuations" at bounding box center [447, 185] width 41 height 13
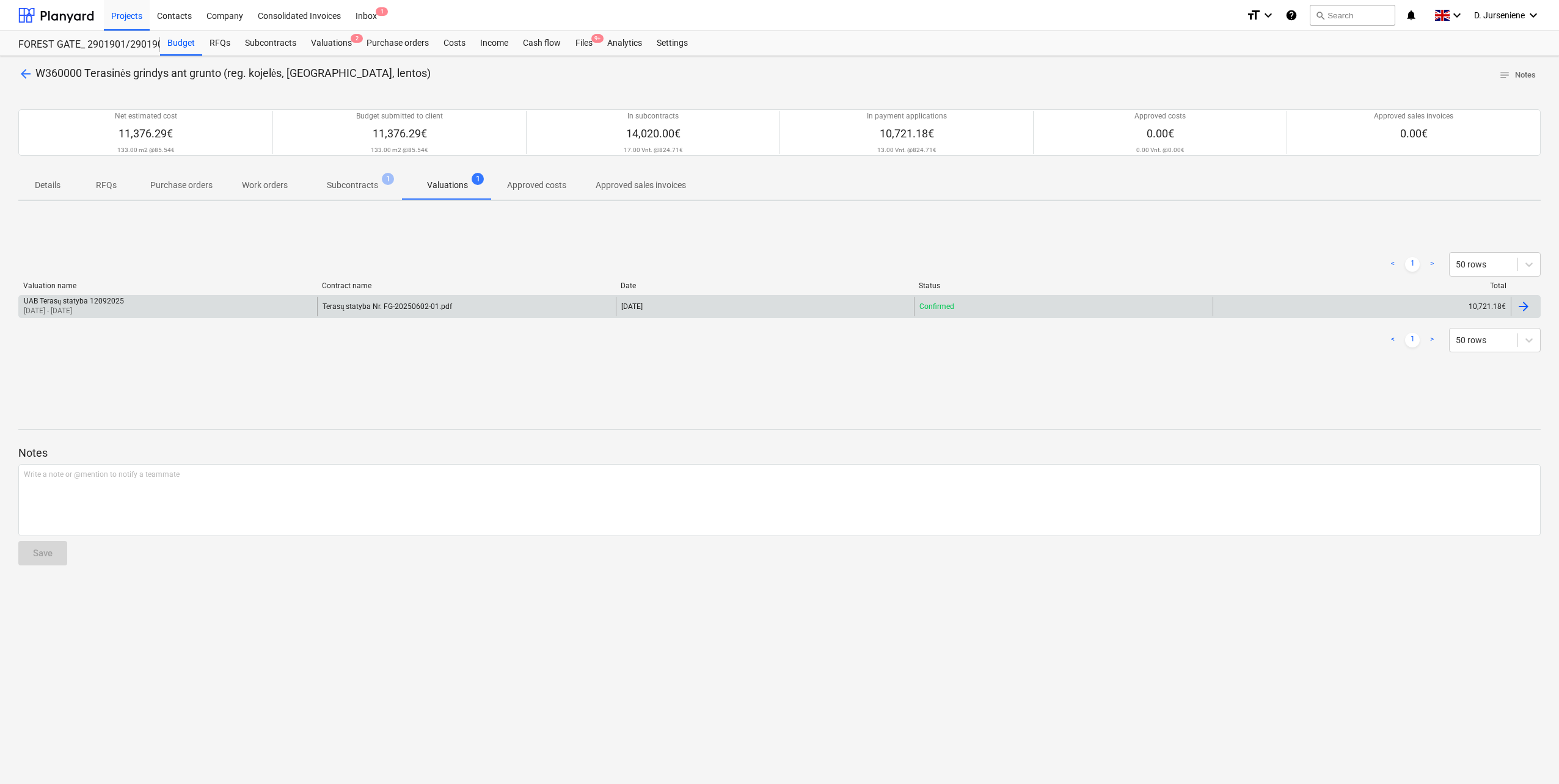
click at [1529, 306] on div at bounding box center [1523, 307] width 14 height 14
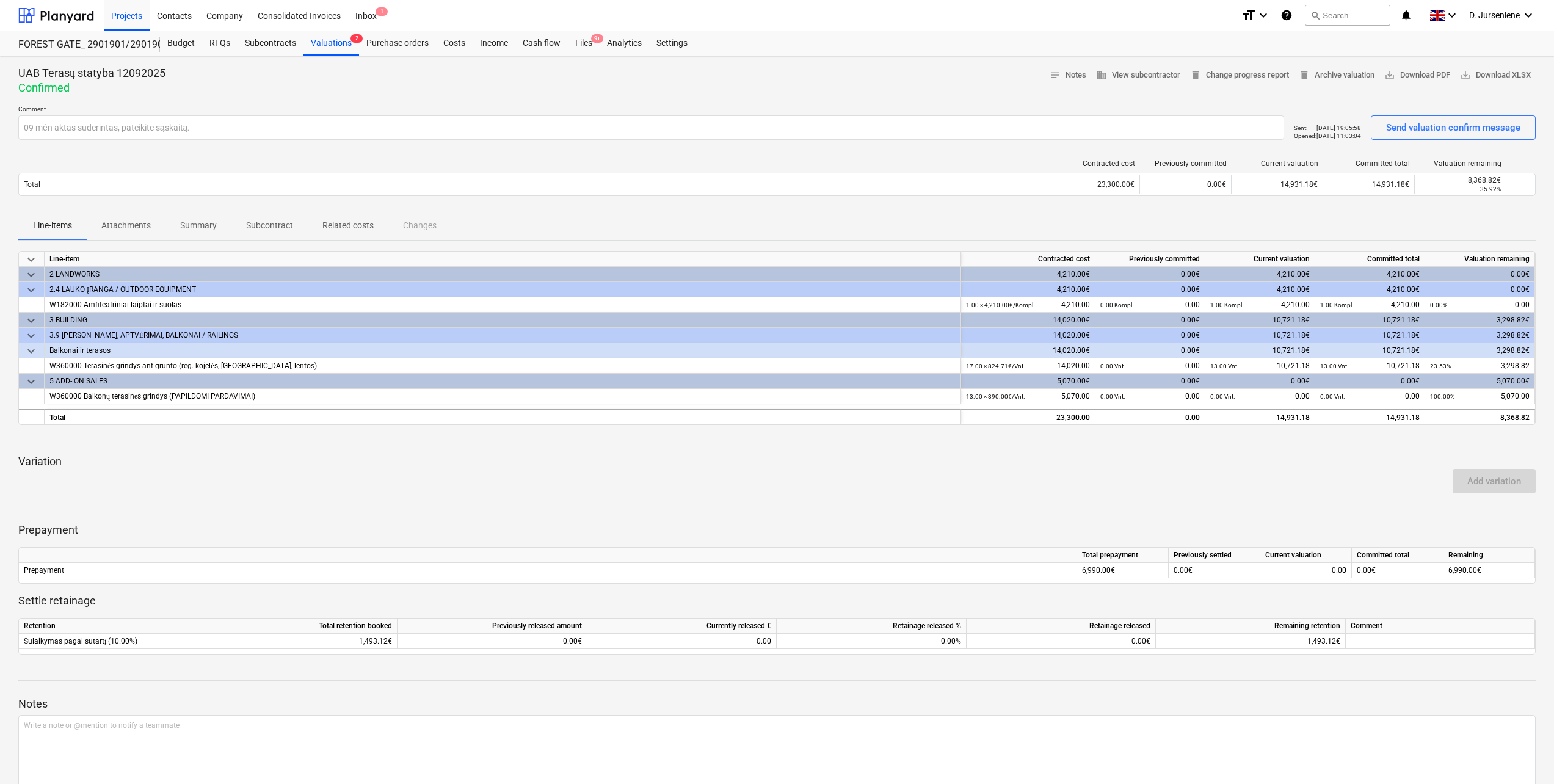
click at [114, 225] on p "Attachments" at bounding box center [126, 226] width 50 height 13
click at [194, 228] on p "Summary" at bounding box center [198, 226] width 37 height 13
click at [273, 227] on p "Subcontract" at bounding box center [269, 226] width 47 height 13
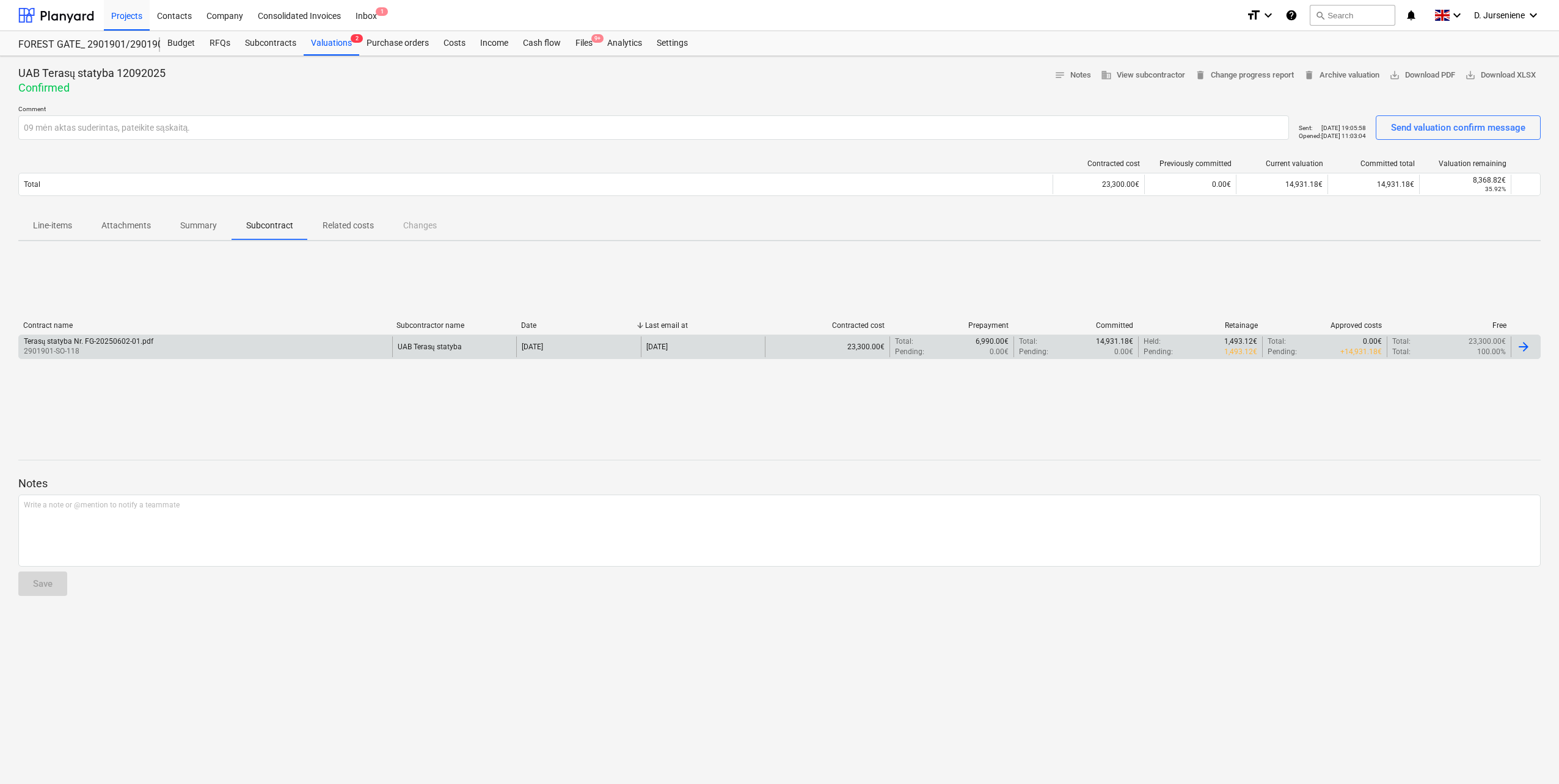
click at [93, 342] on div "Terasų statyba Nr. FG-20250602-01.pdf" at bounding box center [89, 342] width 129 height 9
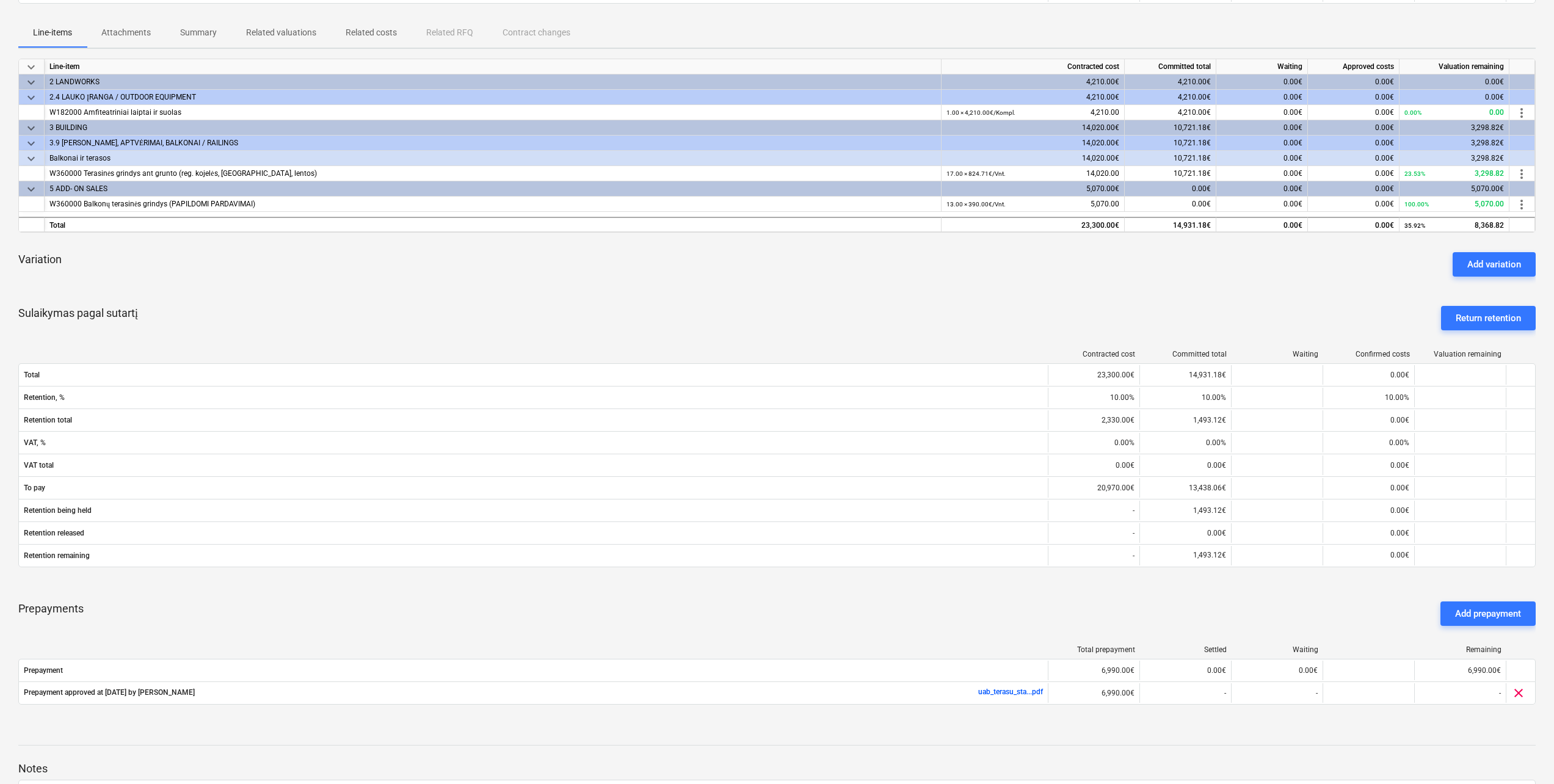
scroll to position [288, 0]
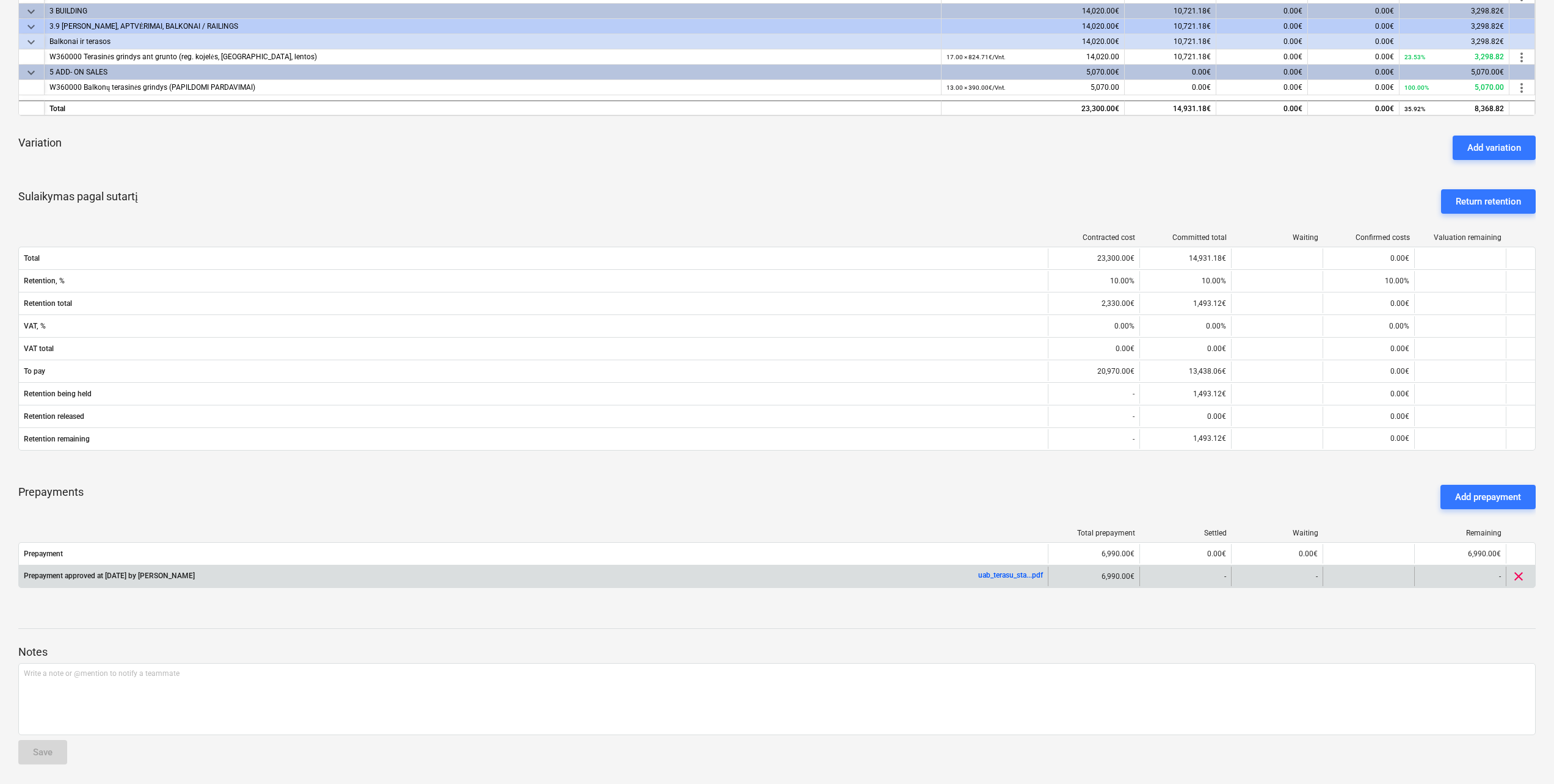
click at [1005, 576] on link "uab_terasu_sta...pdf" at bounding box center [1010, 575] width 65 height 8
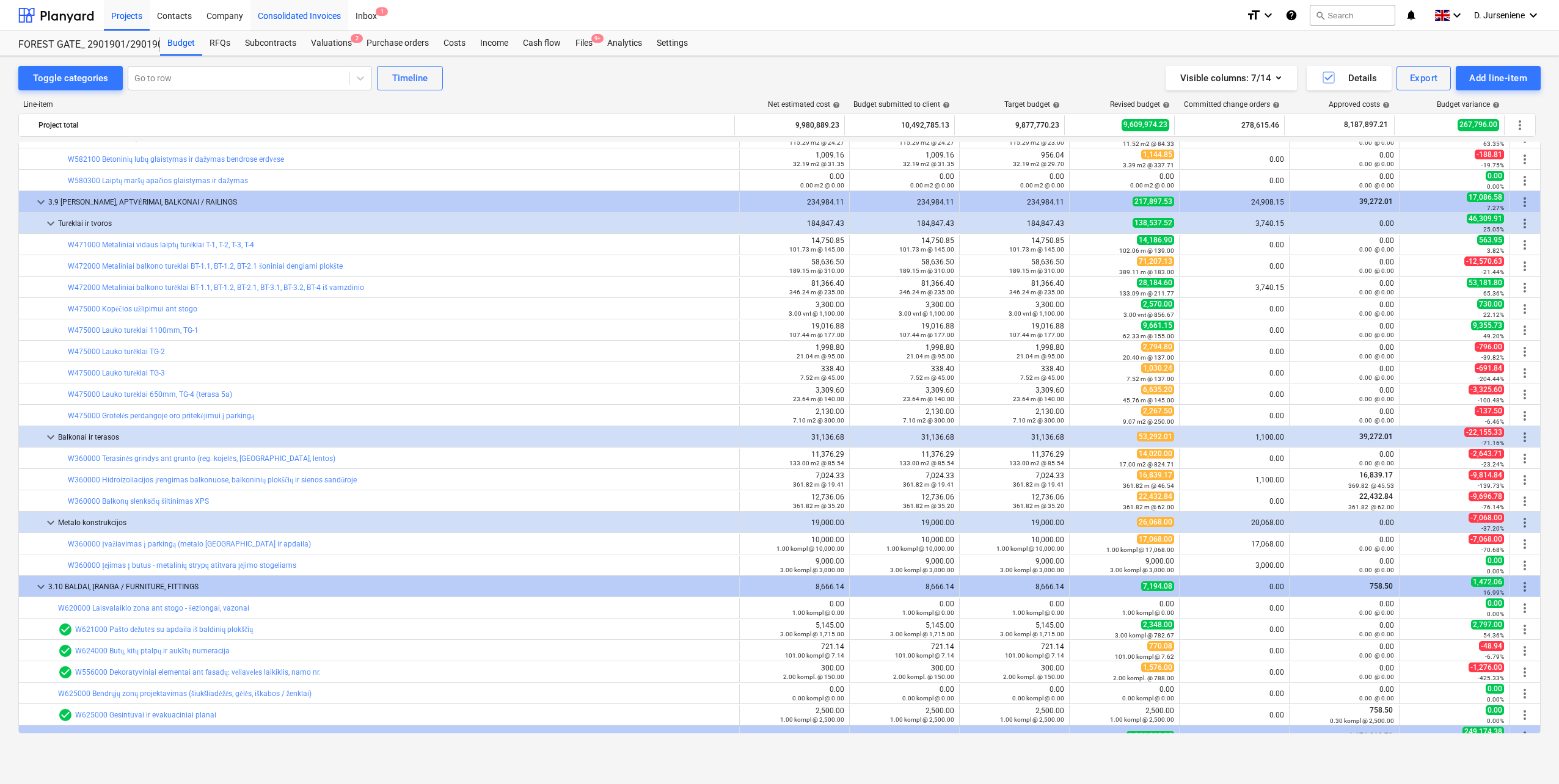
scroll to position [7815, 0]
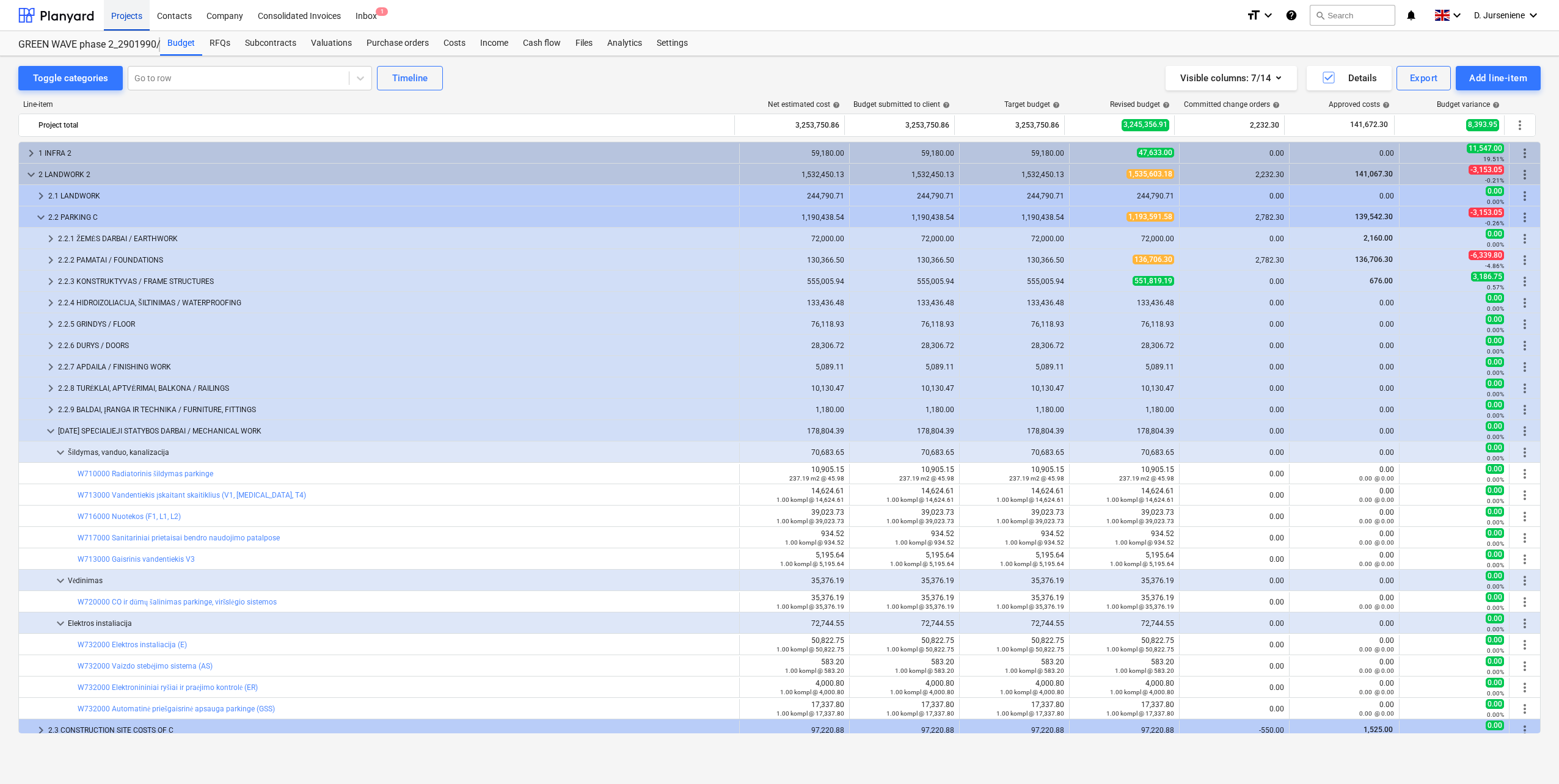
click at [110, 15] on div "Projects" at bounding box center [127, 15] width 46 height 31
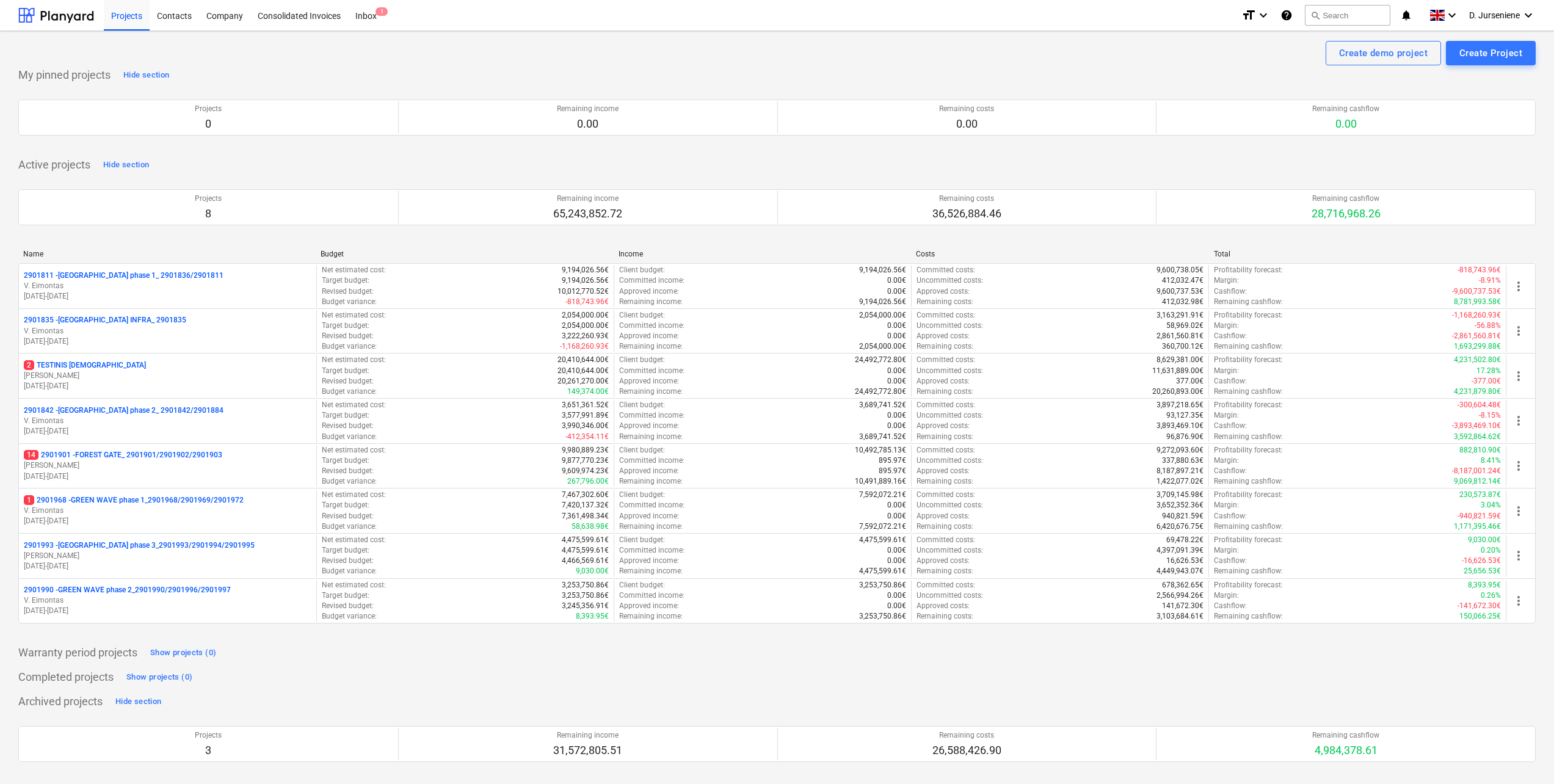
click at [145, 418] on p "V. Eimontas" at bounding box center [168, 421] width 288 height 10
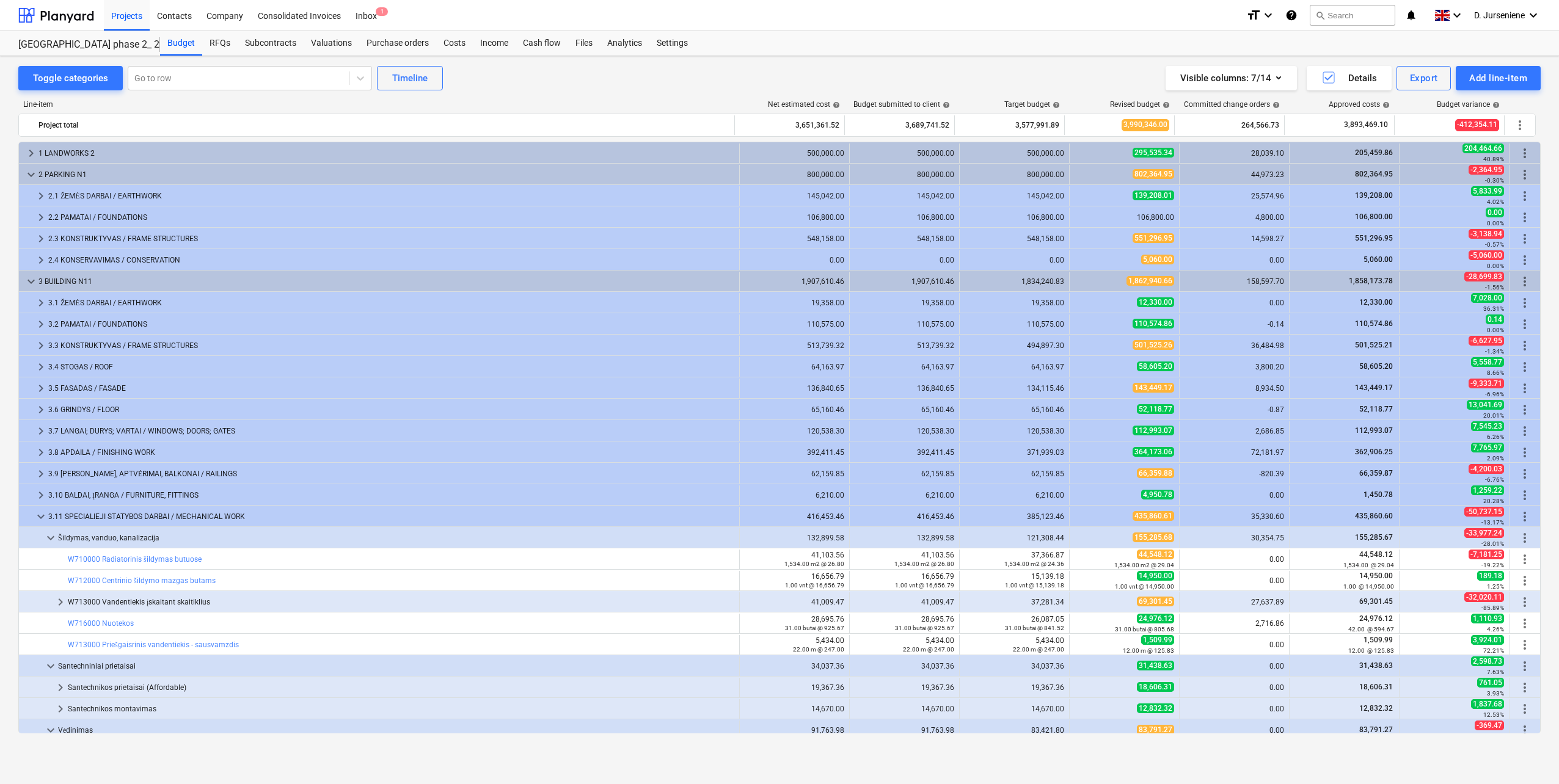
click at [62, 62] on div "Toggle categories Go to row Timeline Visible columns : 7/14 Details Export Add …" at bounding box center [779, 406] width 1559 height 701
click at [60, 80] on div "Toggle categories" at bounding box center [70, 78] width 75 height 16
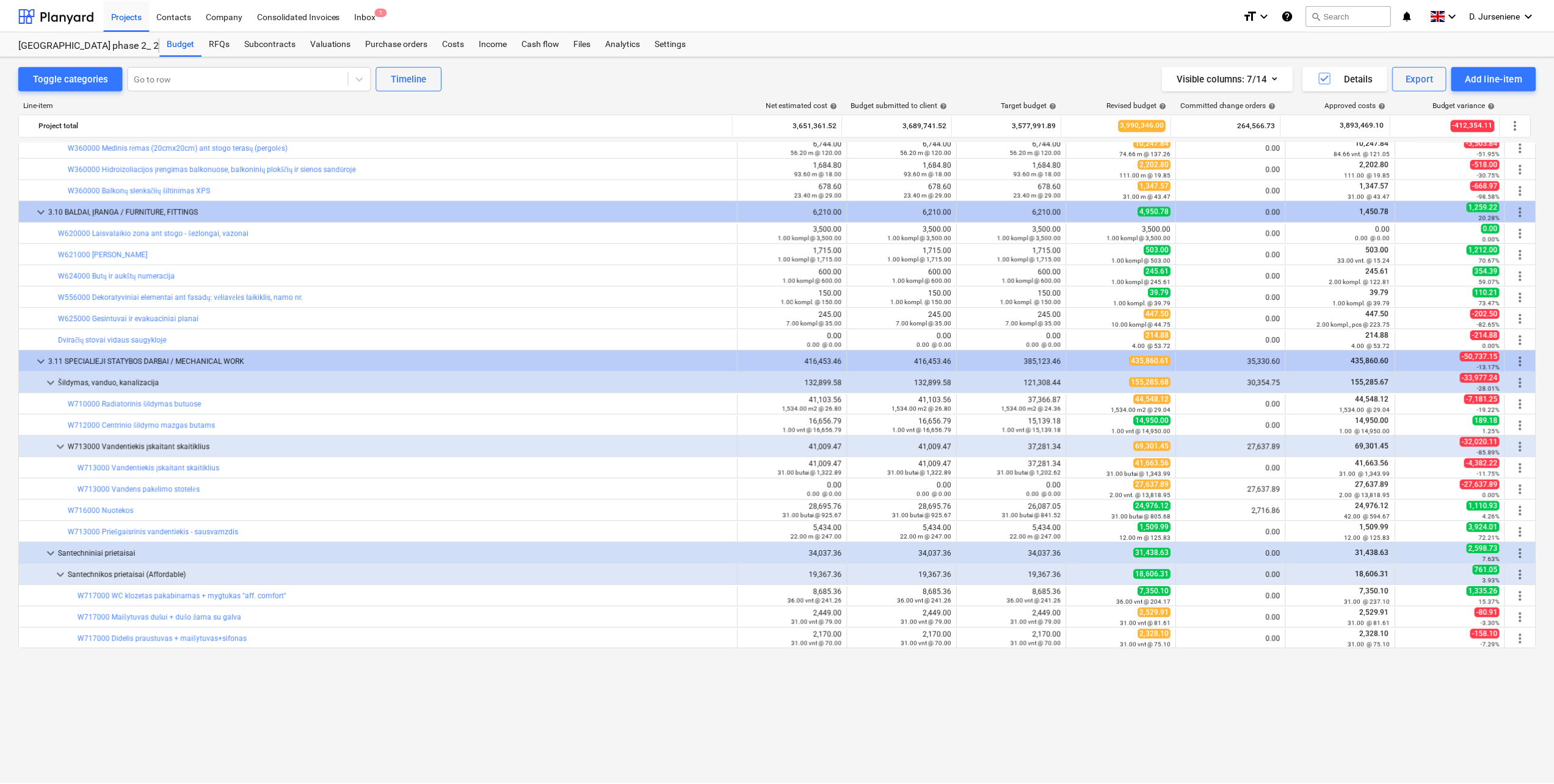
scroll to position [6594, 0]
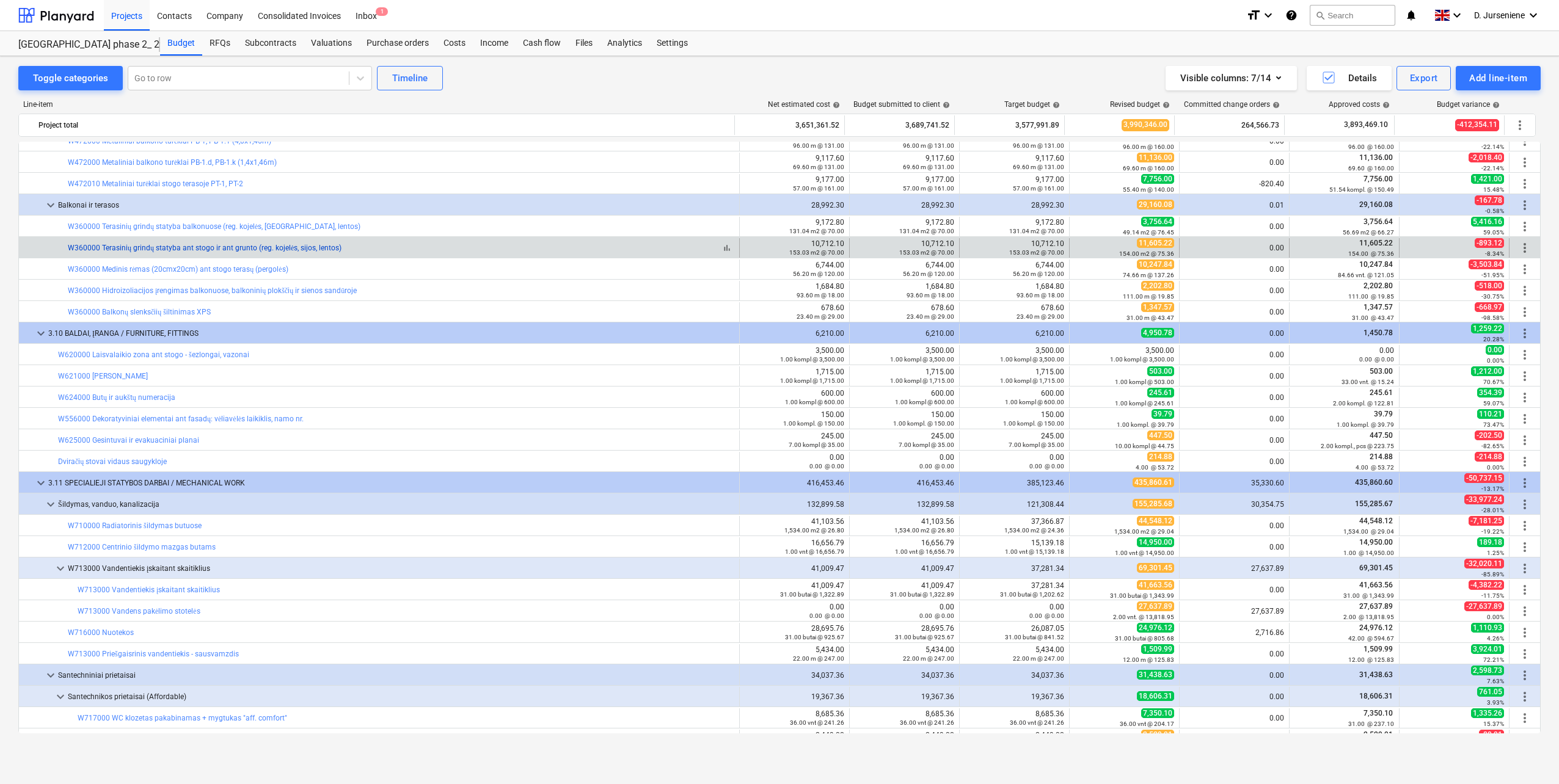
click at [191, 245] on link "W360000 Terasinių grindų statyba ant stogo ir ant grunto (reg. kojelės, sijos, …" at bounding box center [204, 247] width 273 height 8
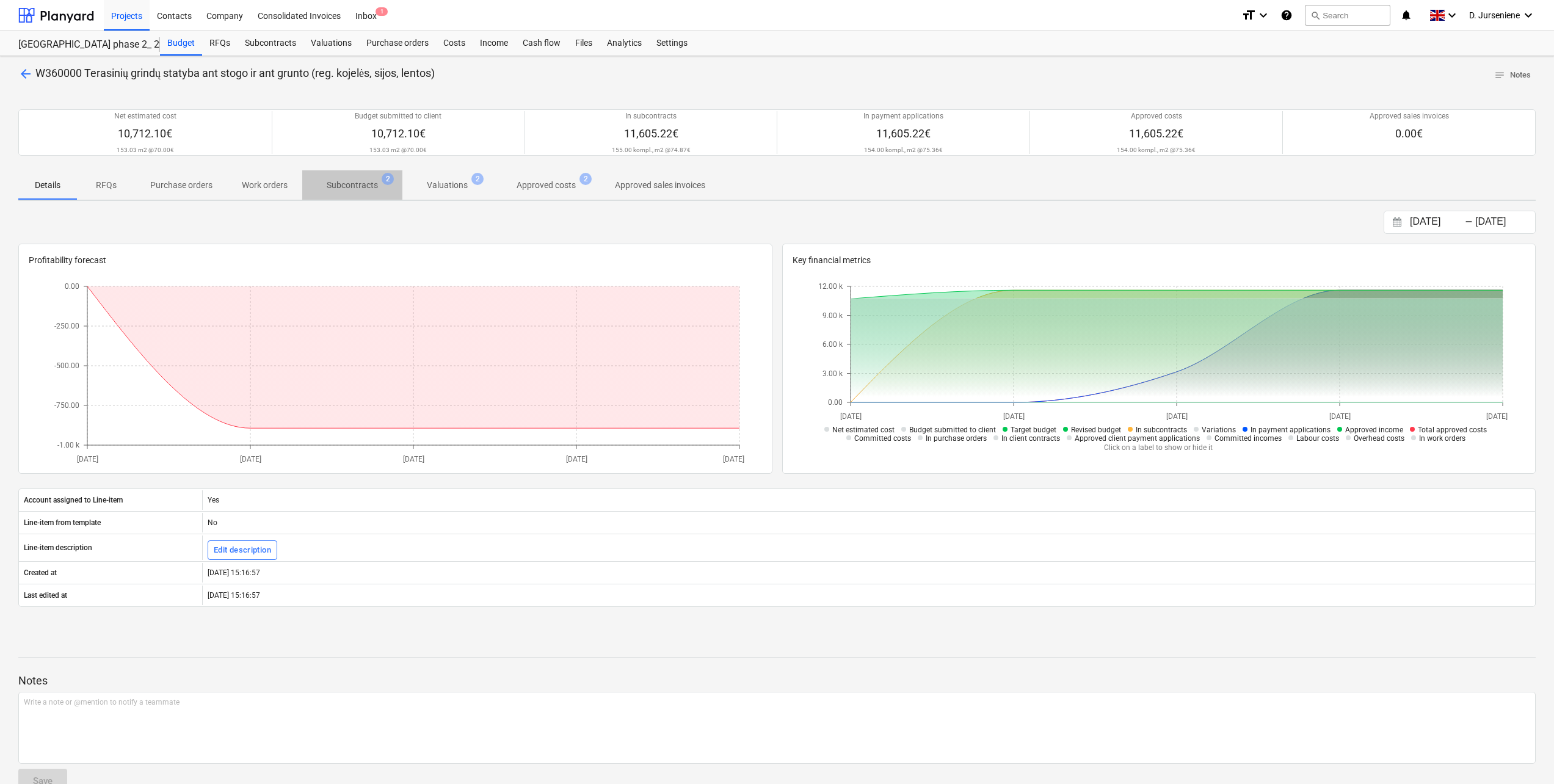
drag, startPoint x: 356, startPoint y: 185, endPoint x: 348, endPoint y: 184, distance: 8.1
click at [355, 185] on p "Subcontracts" at bounding box center [352, 185] width 52 height 13
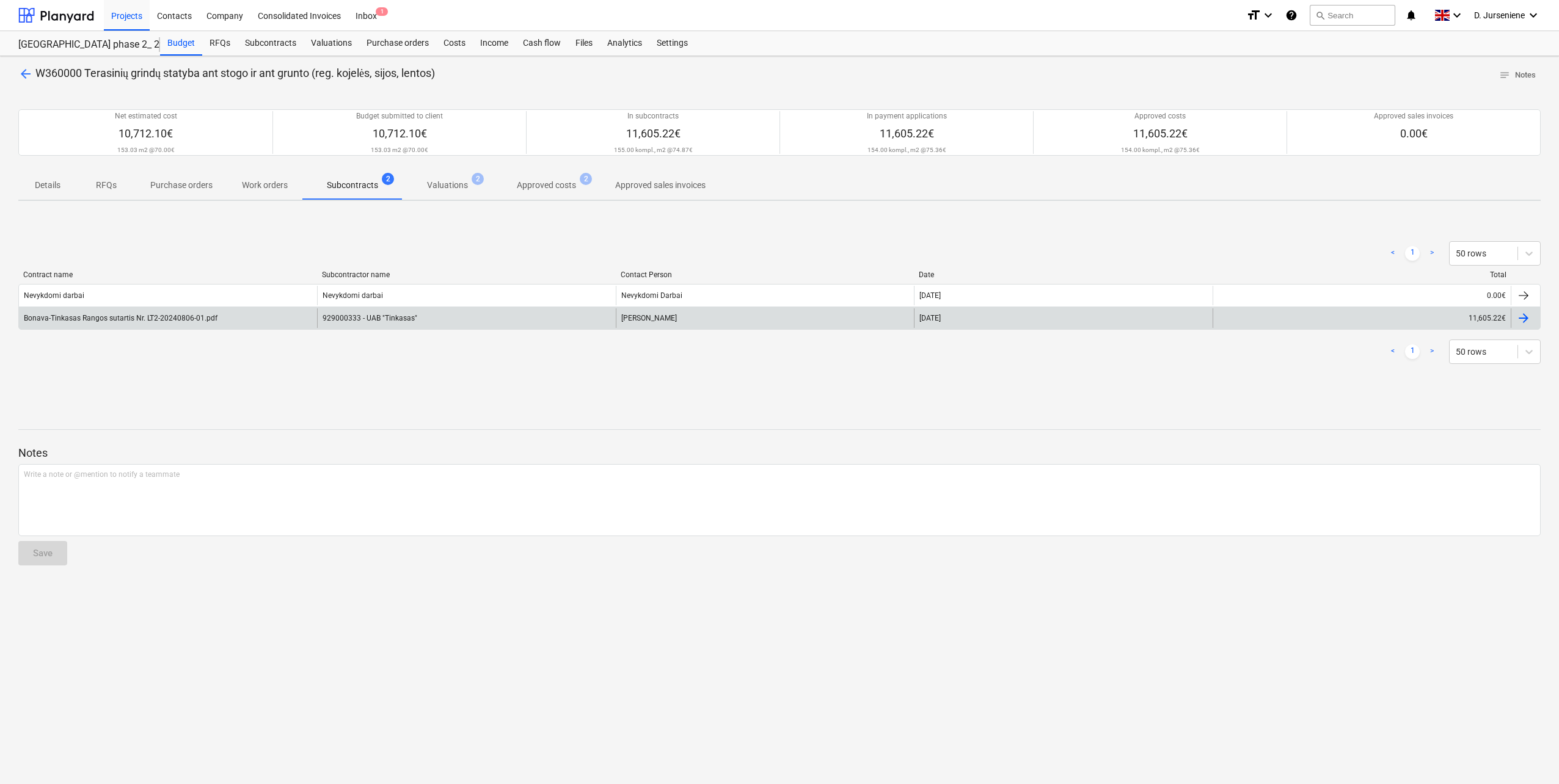
click at [97, 311] on div "Bonava-Tinkasas Rangos sutartis Nr. LT2-20240806-01.pdf" at bounding box center [168, 318] width 298 height 20
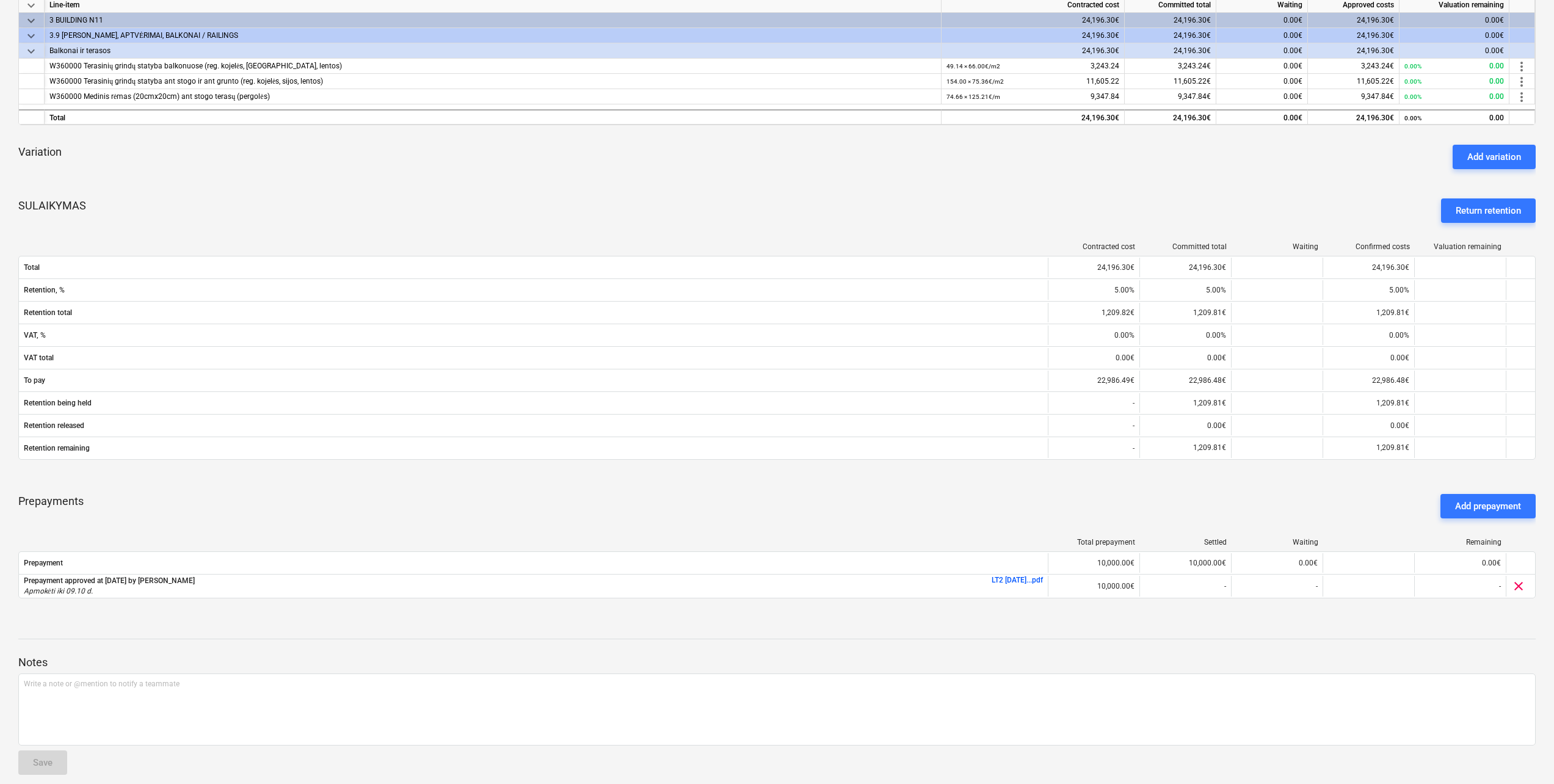
scroll to position [243, 0]
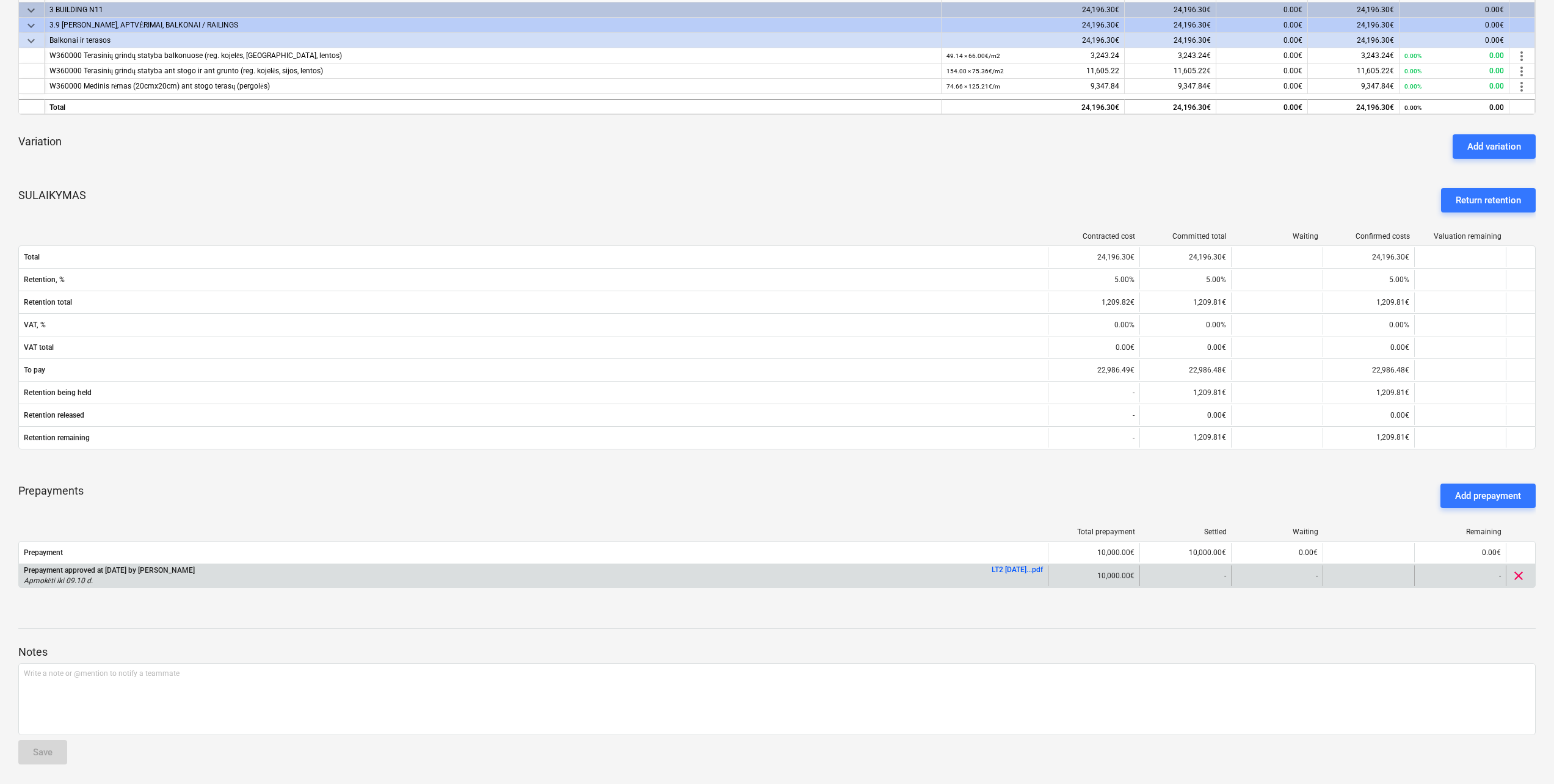
click at [1005, 568] on link "LT2 [DATE]...pdf" at bounding box center [1017, 569] width 52 height 8
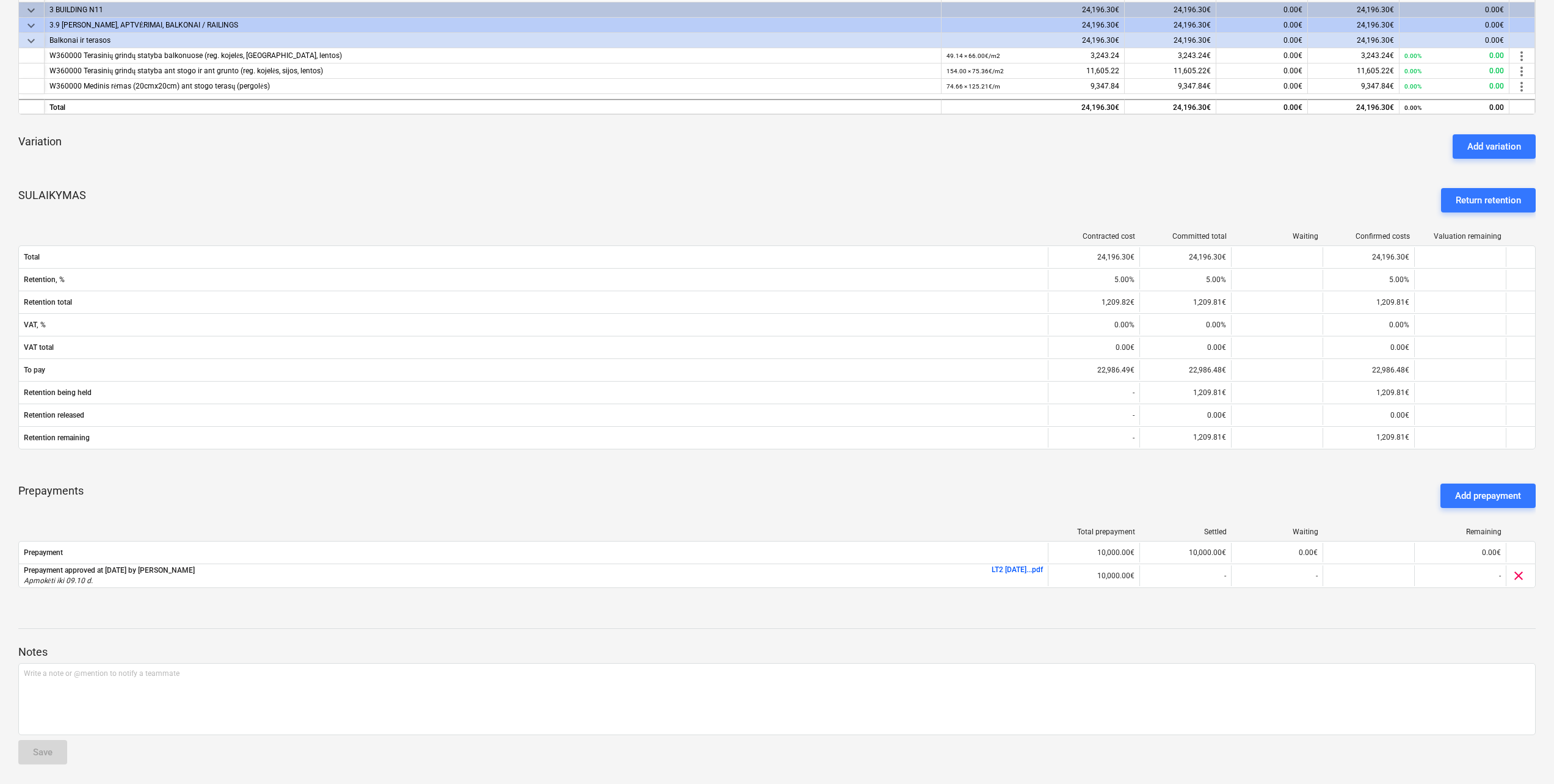
scroll to position [242, 0]
